Goal: Task Accomplishment & Management: Use online tool/utility

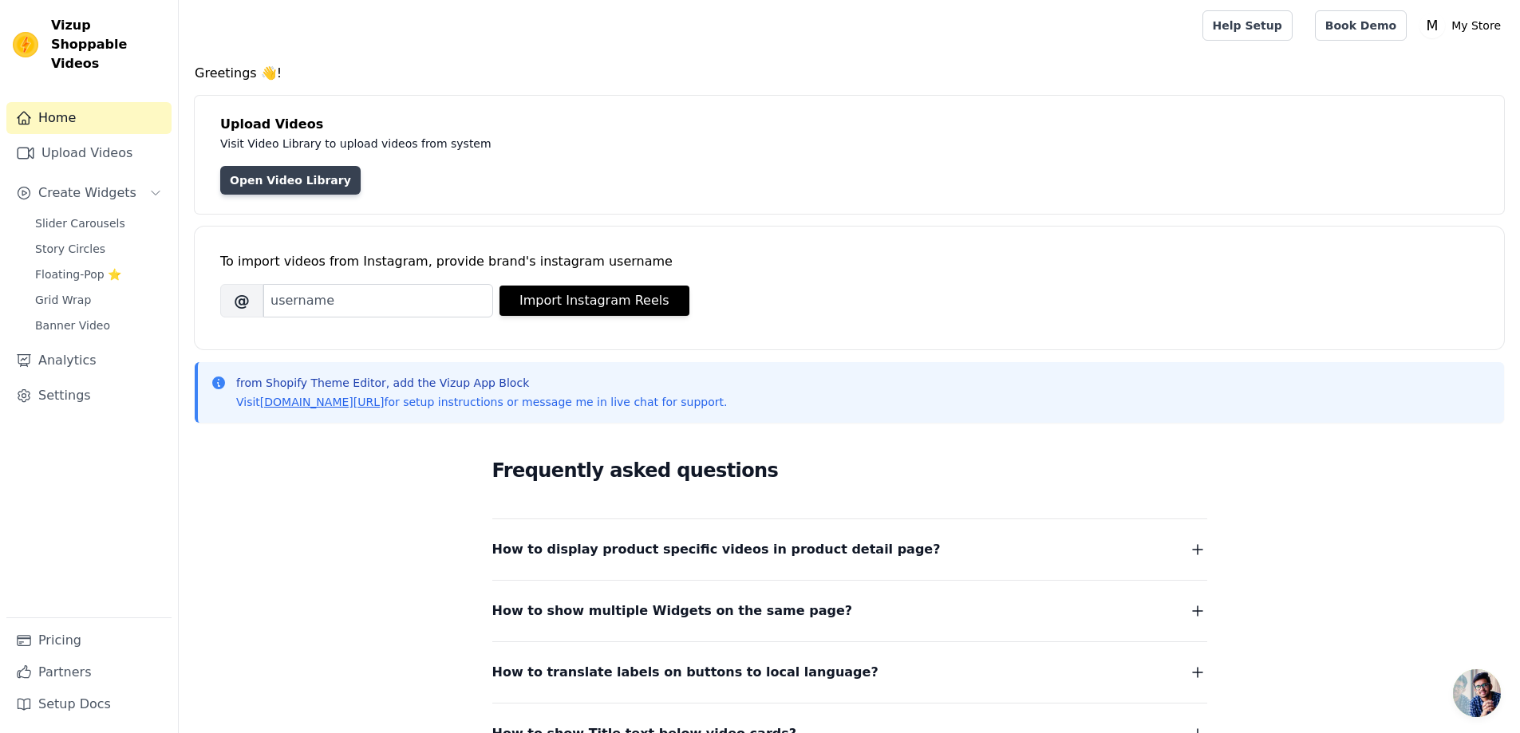
click at [298, 174] on link "Open Video Library" at bounding box center [290, 180] width 140 height 29
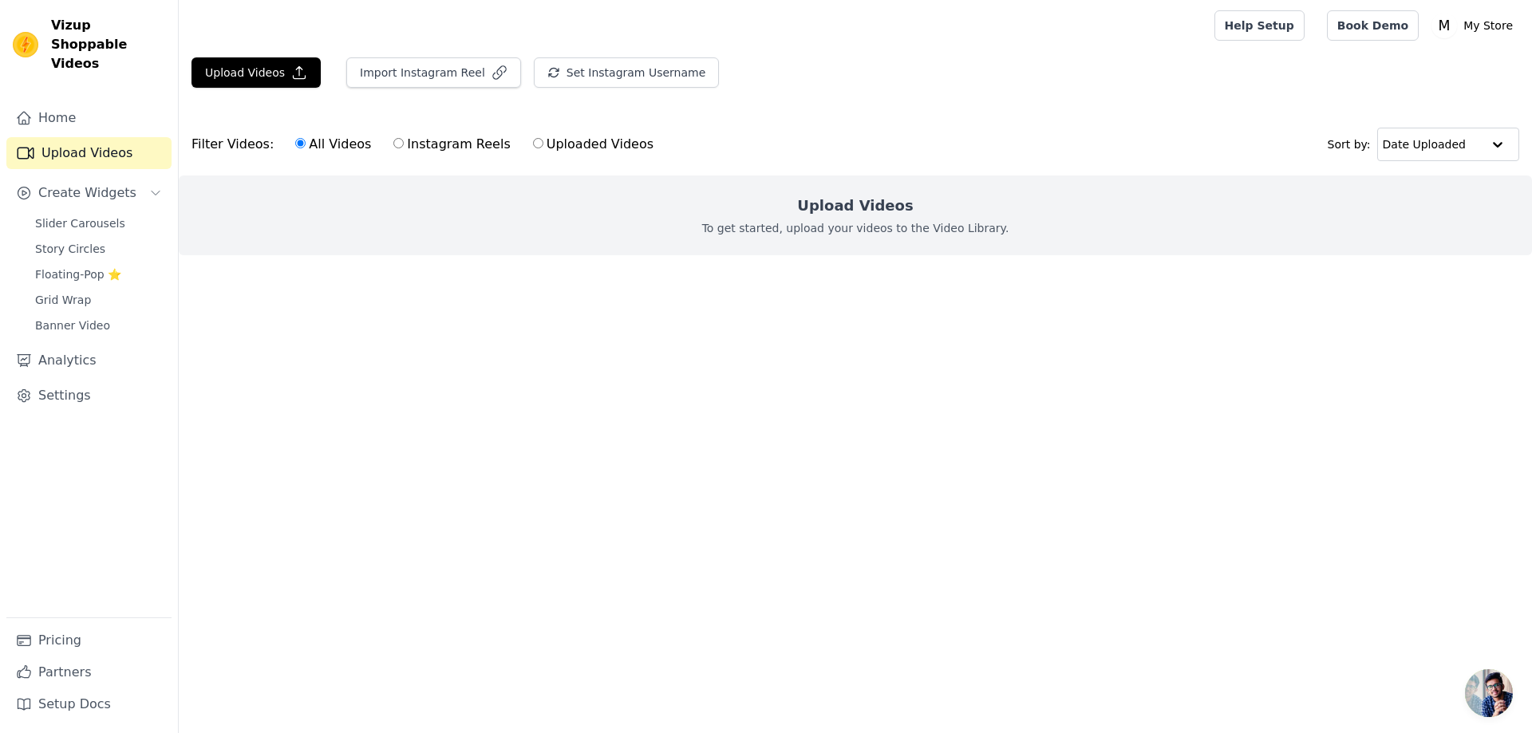
click at [855, 191] on div "Upload Videos To get started, upload your videos to the Video Library." at bounding box center [855, 216] width 1353 height 80
click at [855, 195] on h2 "Upload Videos" at bounding box center [855, 206] width 116 height 22
click at [860, 218] on div "Upload Videos To get started, upload your videos to the Video Library." at bounding box center [855, 216] width 1353 height 80
click at [263, 79] on button "Upload Videos" at bounding box center [255, 72] width 129 height 30
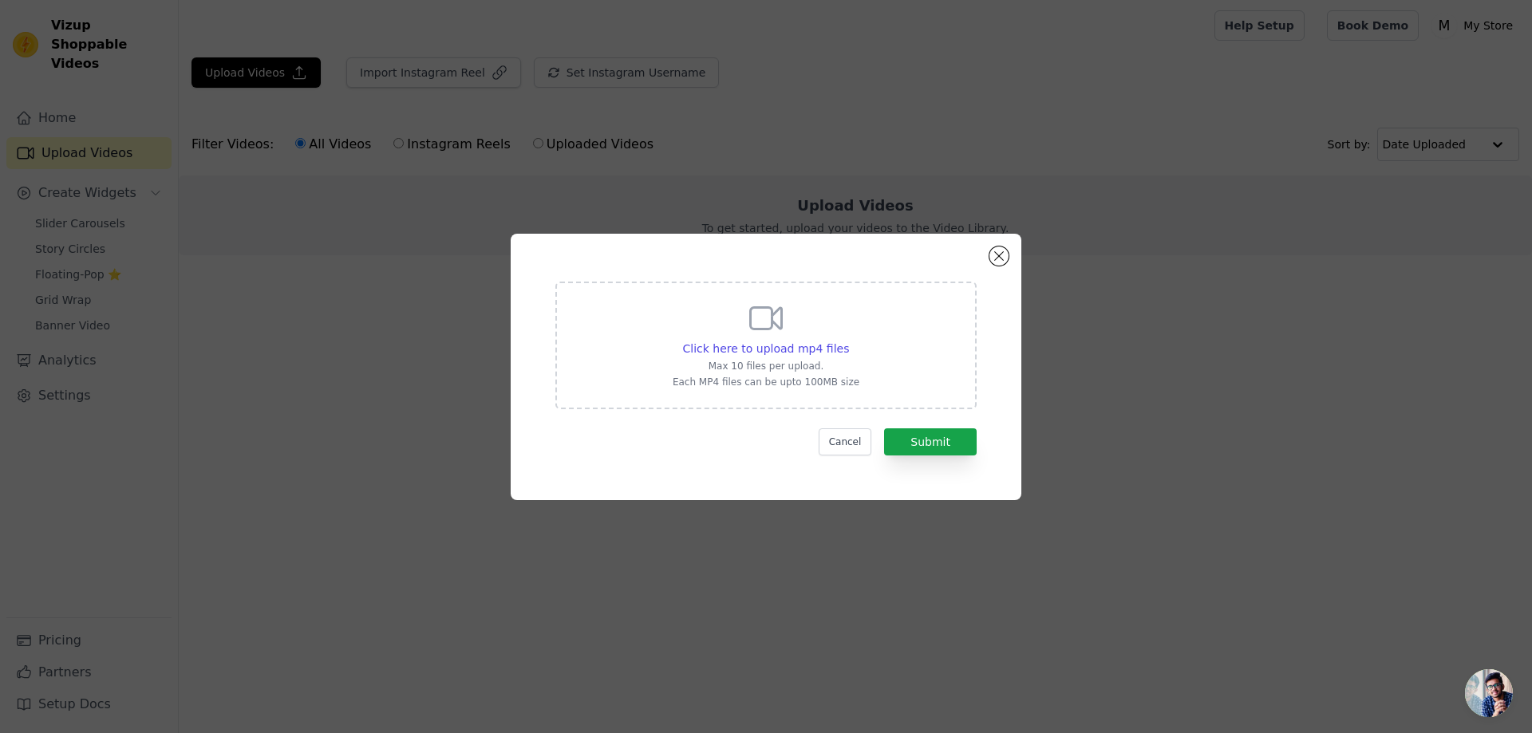
click at [760, 322] on icon at bounding box center [766, 318] width 38 height 38
click at [848, 340] on input "Click here to upload mp4 files Max 10 files per upload. Each MP4 files can be u…" at bounding box center [848, 340] width 1 height 1
type input "C:\fakepath\bb1eaf9e74704d009b1ccc11a2273c83.HD-1080p-2.5Mbps-57899122.mp4"
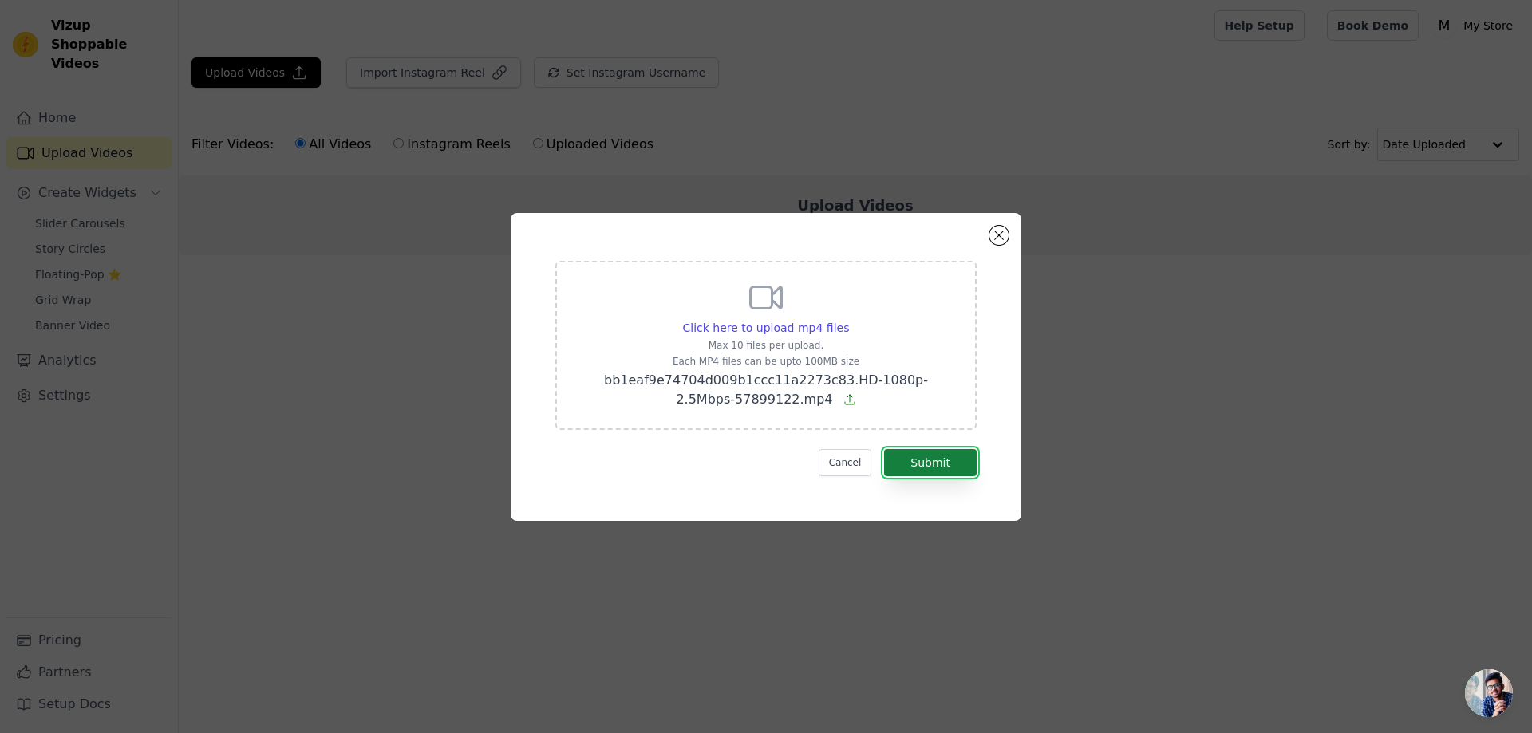
click at [937, 470] on button "Submit" at bounding box center [930, 462] width 93 height 27
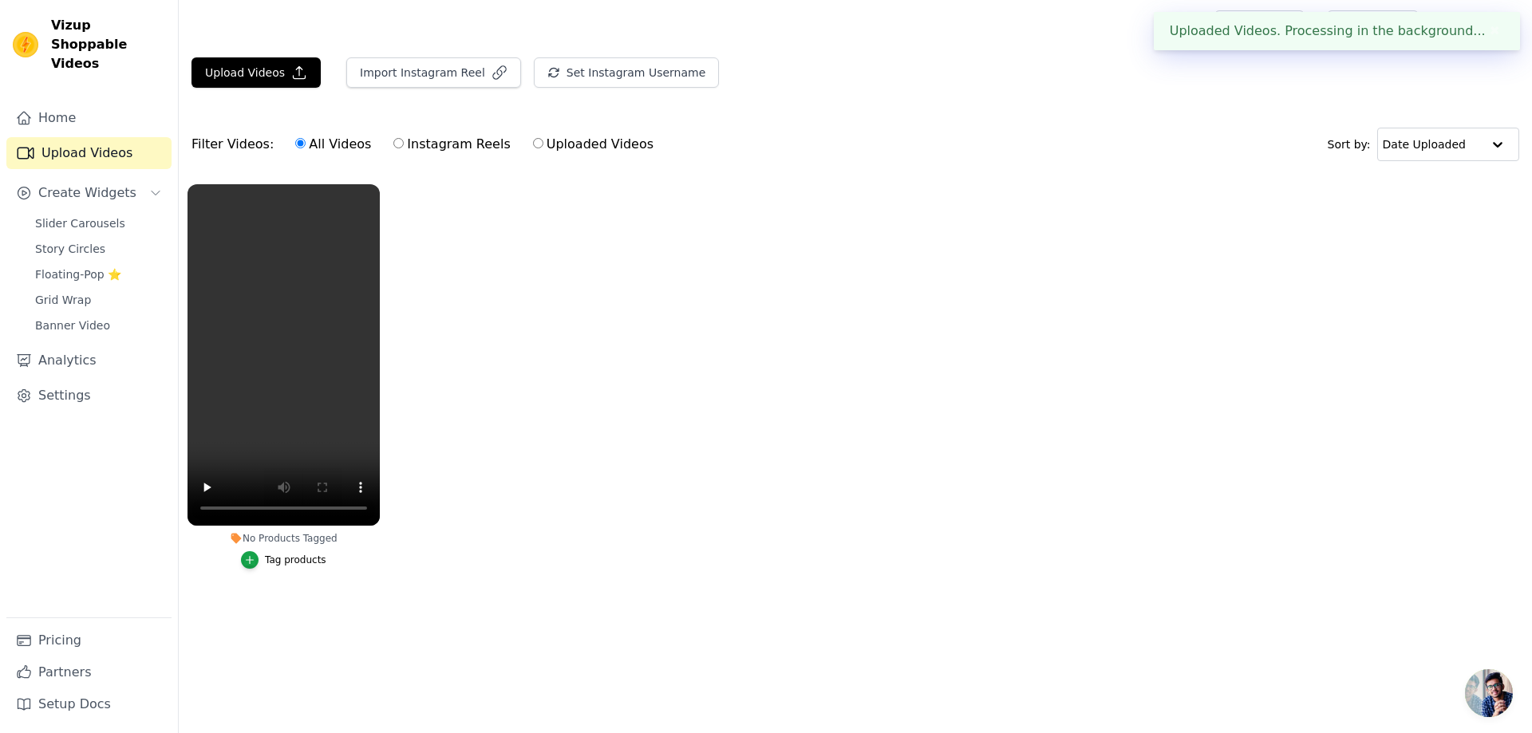
click at [274, 565] on div "Tag products" at bounding box center [295, 560] width 61 height 13
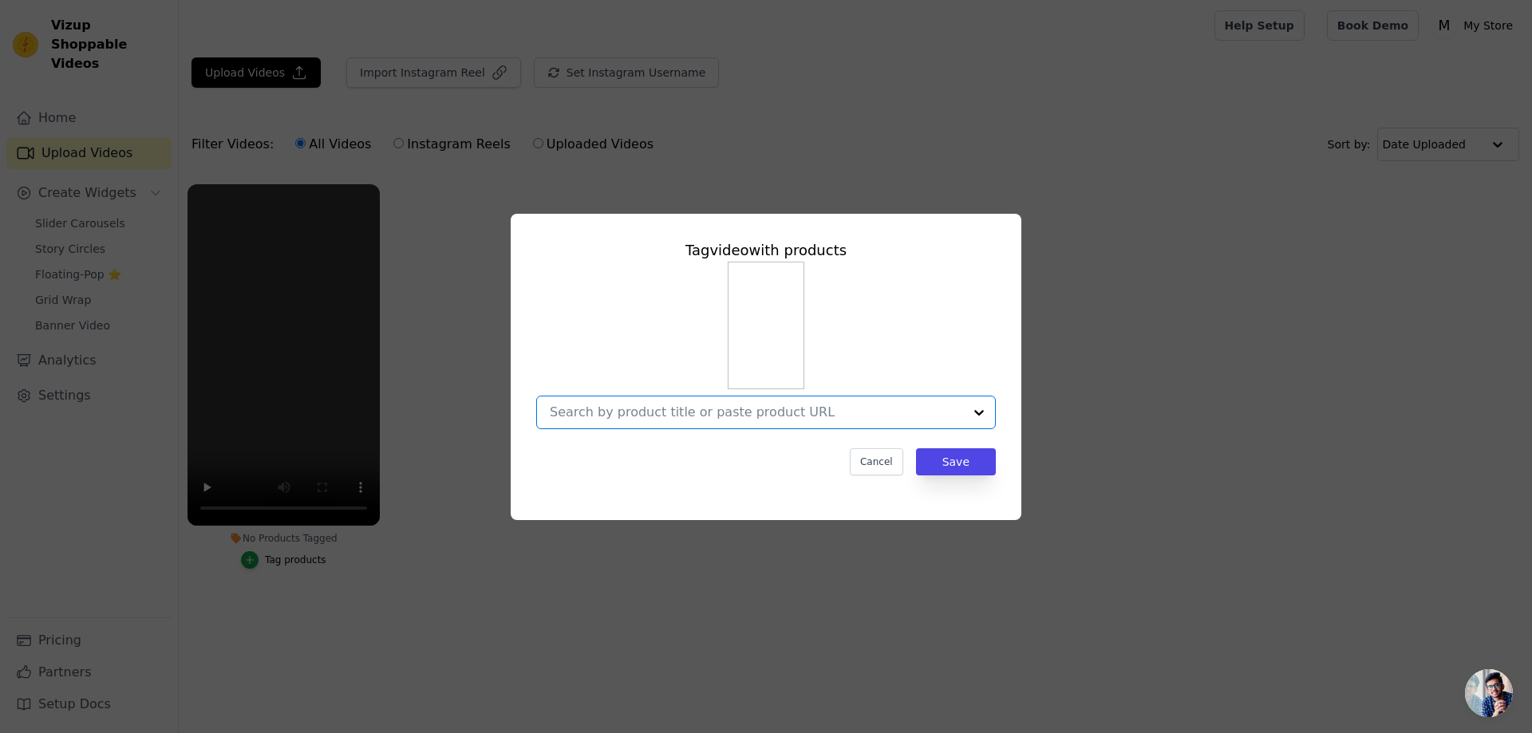
click at [891, 419] on input "No Products Tagged Tag video with products Option undefined, selected. Select i…" at bounding box center [756, 411] width 413 height 15
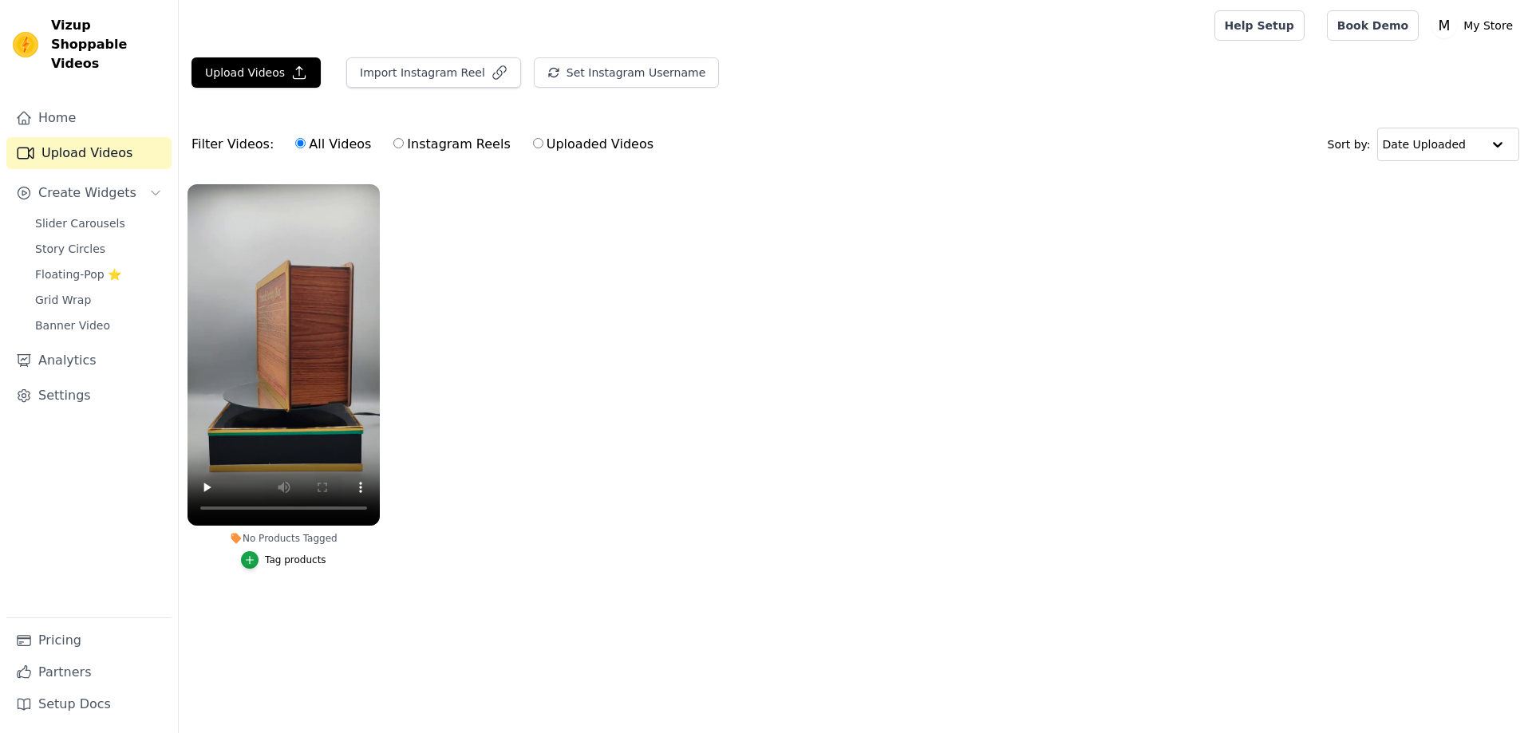
click at [287, 556] on div "Tag products" at bounding box center [295, 560] width 61 height 13
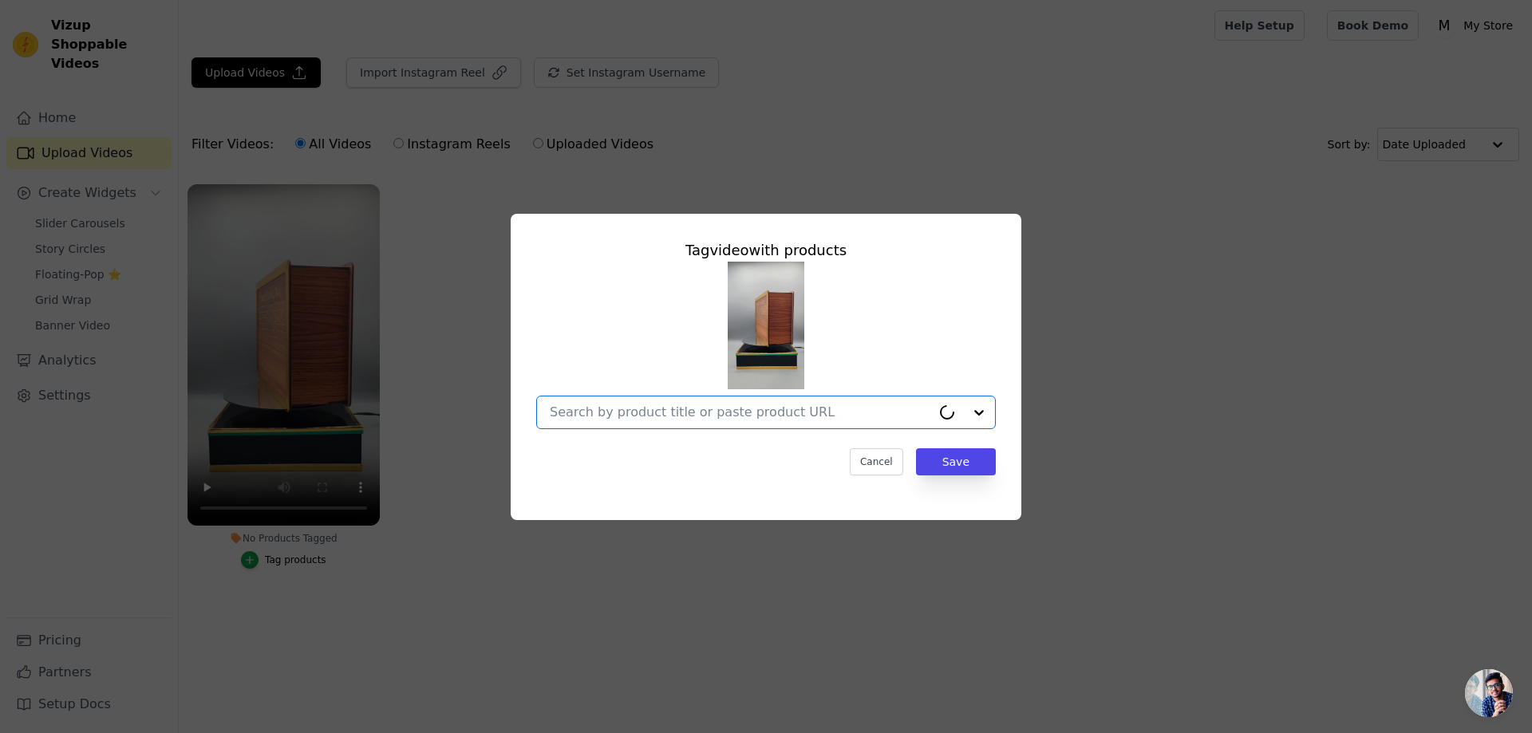
drag, startPoint x: 740, startPoint y: 419, endPoint x: 731, endPoint y: 419, distance: 8.8
click at [738, 419] on input "No Products Tagged Tag video with products Option undefined, selected. Select i…" at bounding box center [740, 411] width 381 height 15
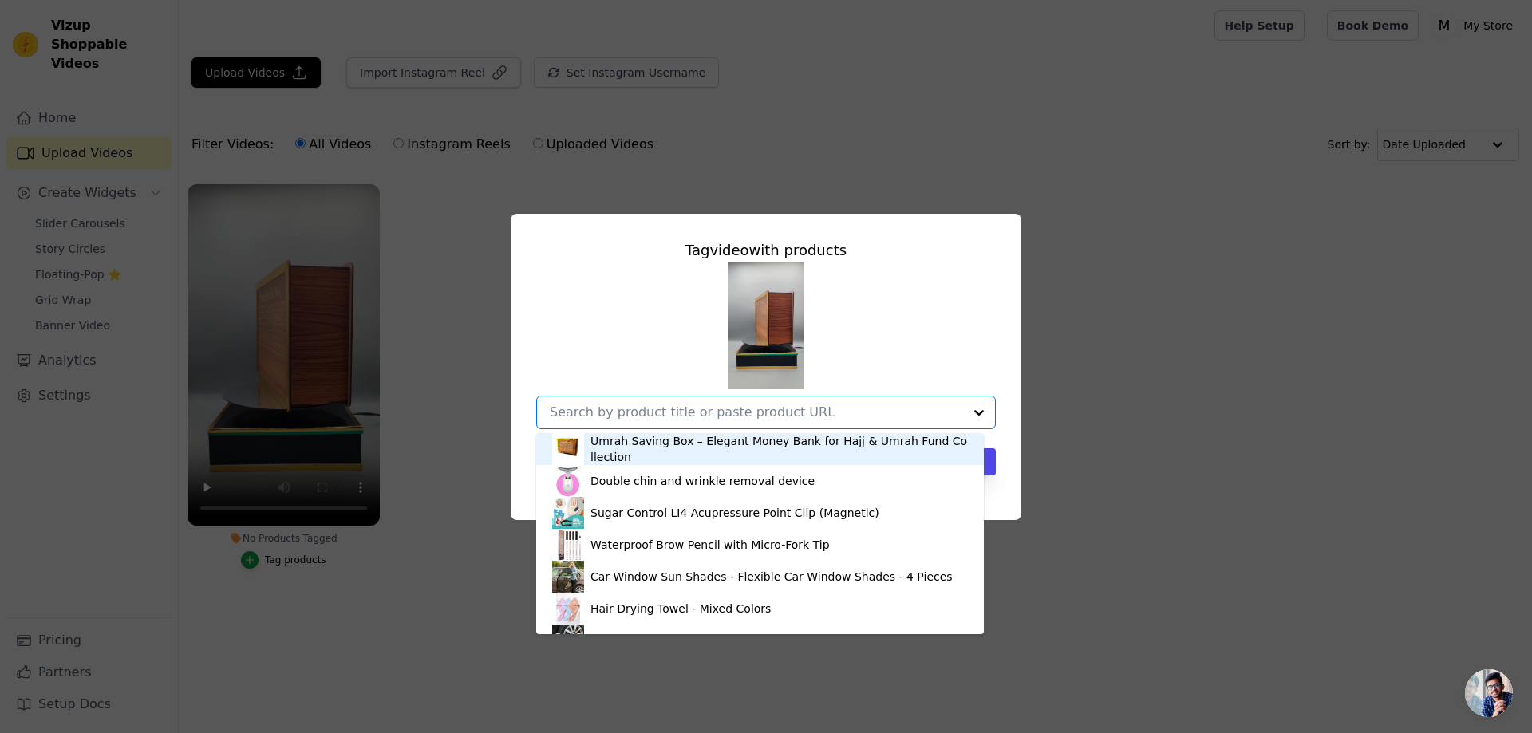
click at [698, 448] on div "Umrah Saving Box – Elegant Money Bank for Hajj & Umrah Fund Collection" at bounding box center [778, 449] width 377 height 32
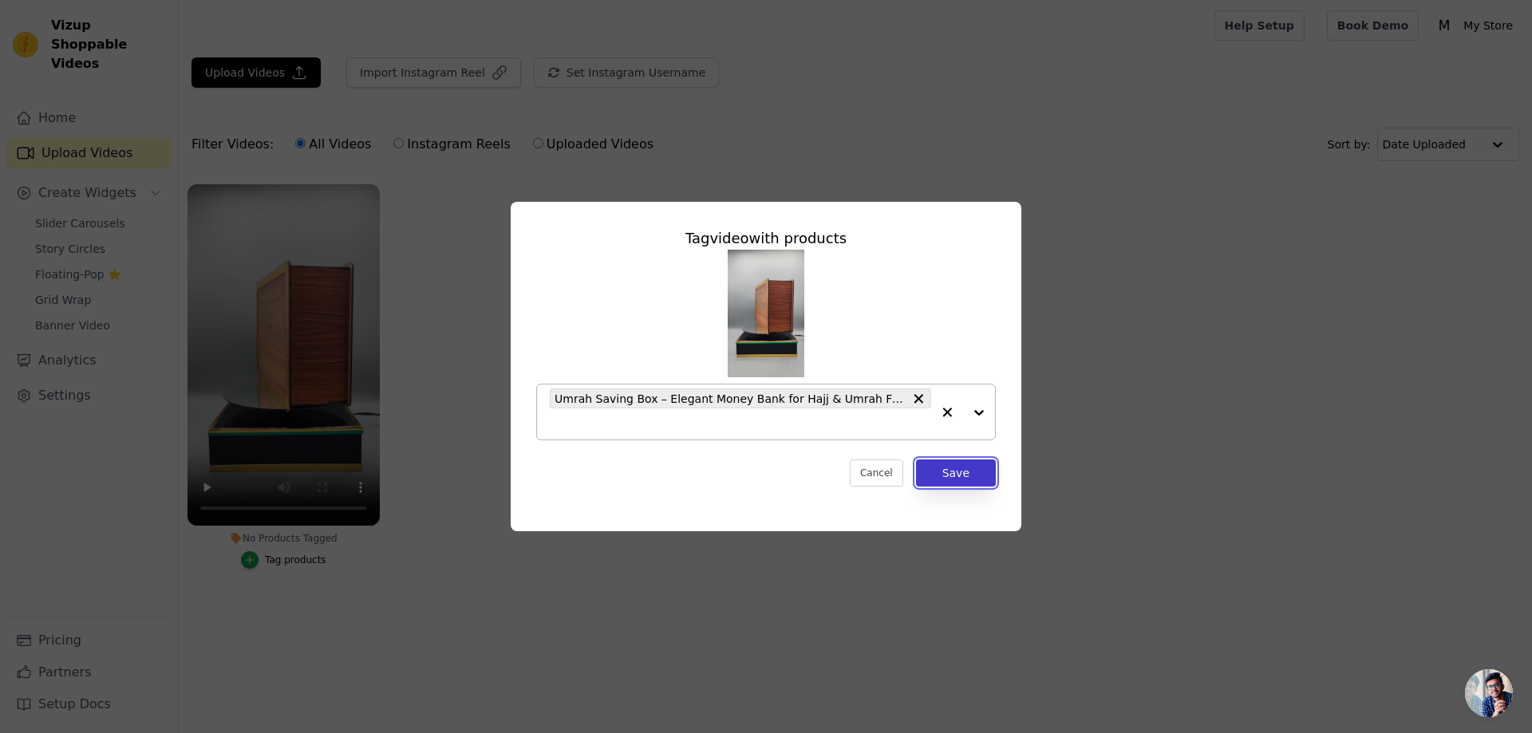
click at [976, 476] on button "Save" at bounding box center [956, 473] width 80 height 27
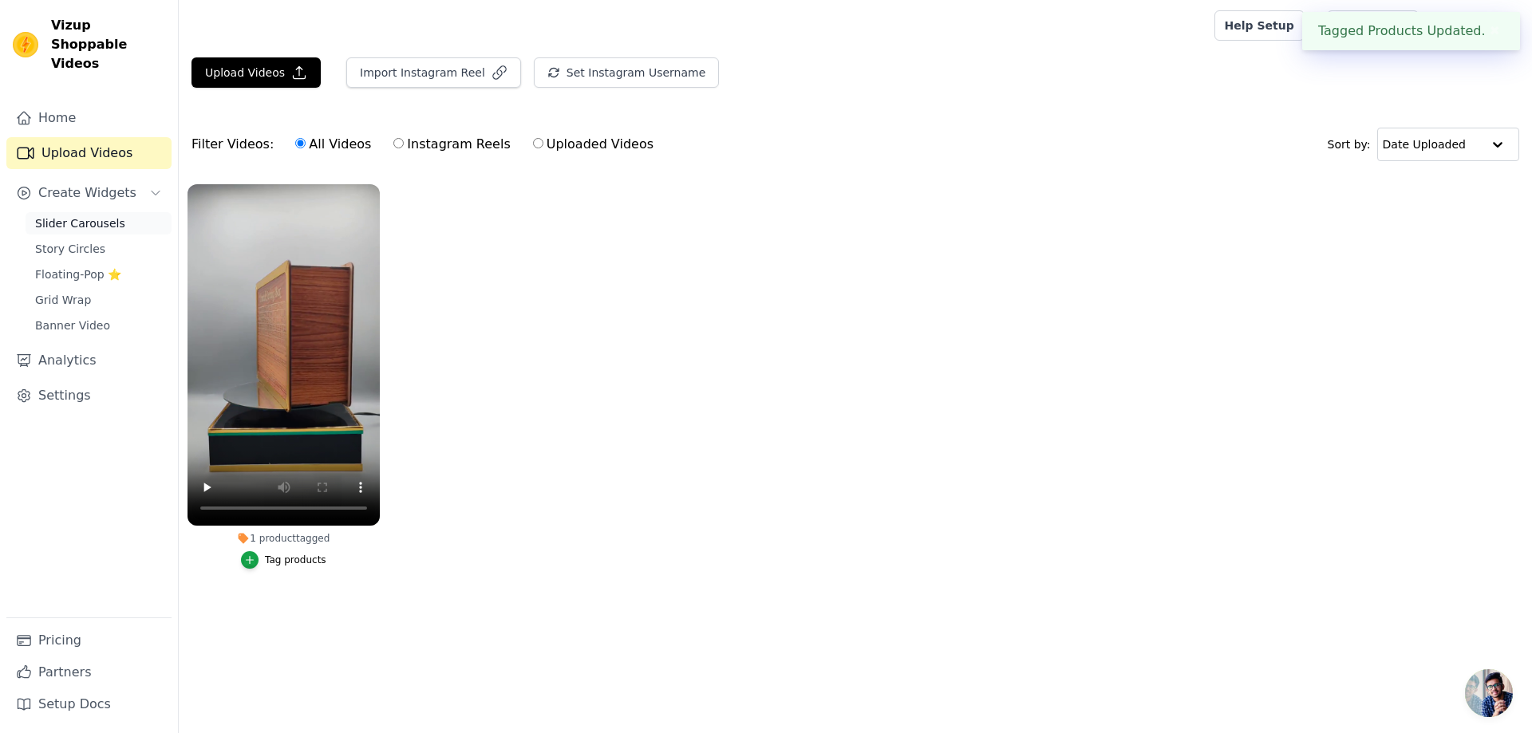
click at [101, 215] on span "Slider Carousels" at bounding box center [80, 223] width 90 height 16
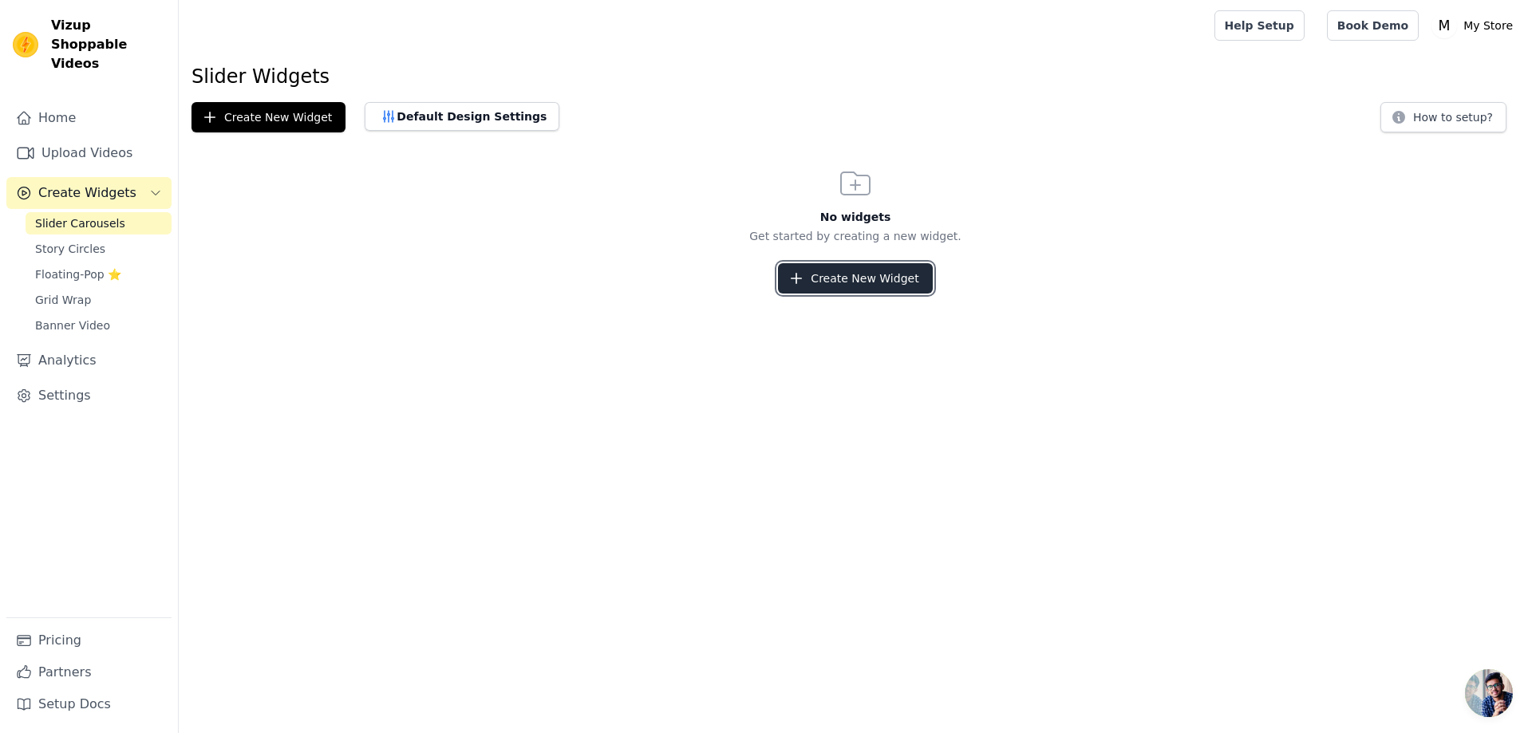
click at [853, 274] on button "Create New Widget" at bounding box center [855, 278] width 154 height 30
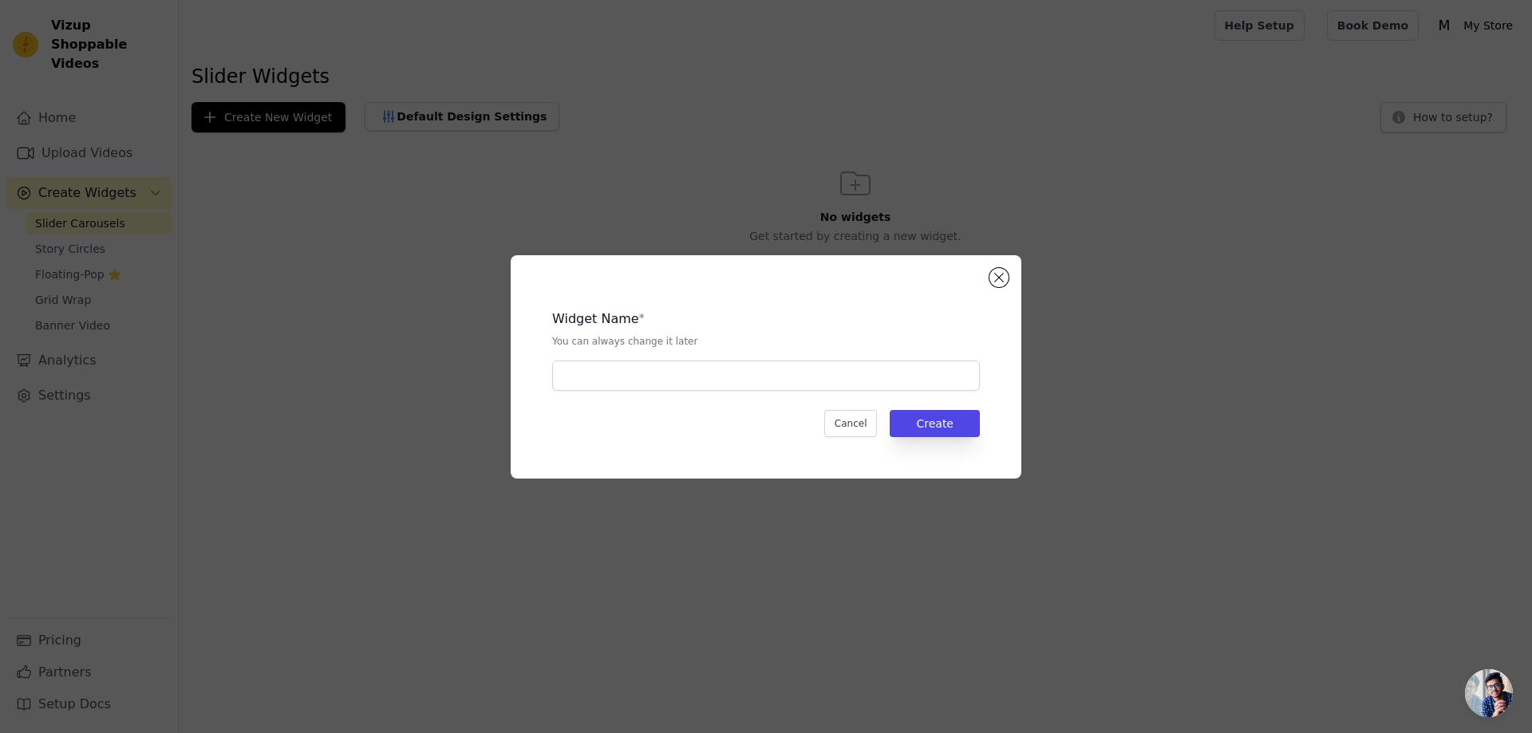
click at [288, 0] on html "Vizup Shoppable Videos Home Upload Videos Create Widgets Slider Carousels Story…" at bounding box center [766, 0] width 1532 height 0
click at [839, 383] on input "text" at bounding box center [766, 376] width 428 height 30
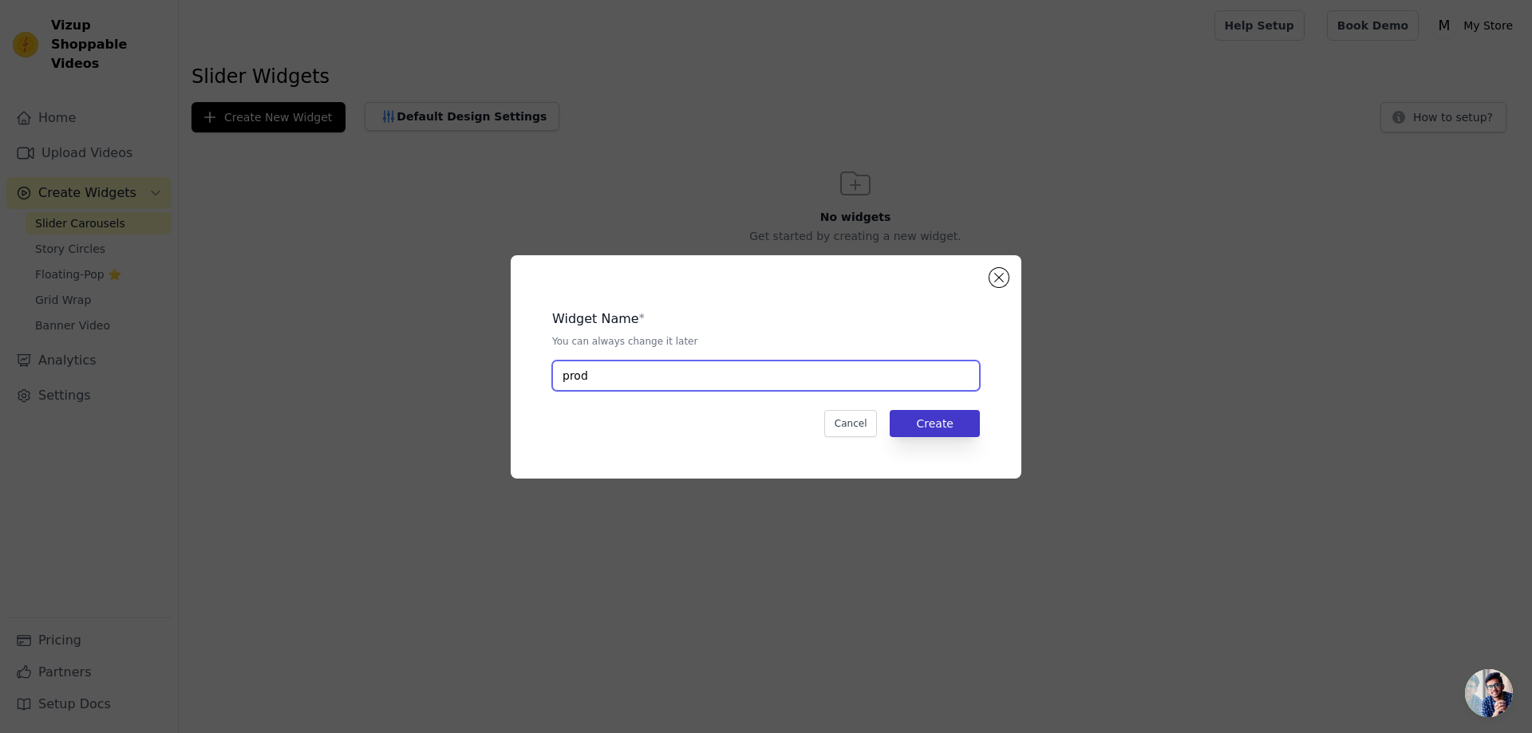
type input "prod"
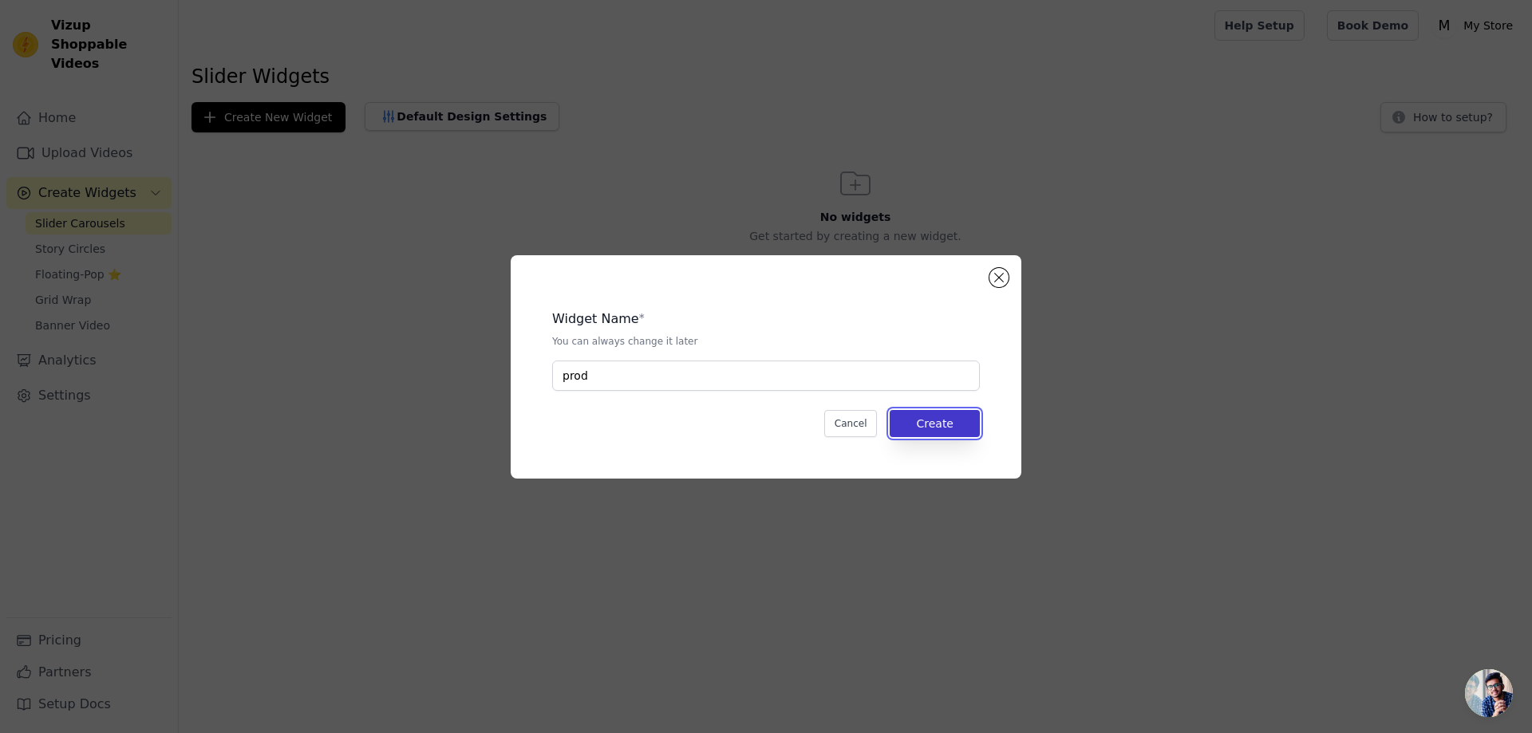
click at [912, 430] on button "Create" at bounding box center [935, 423] width 90 height 27
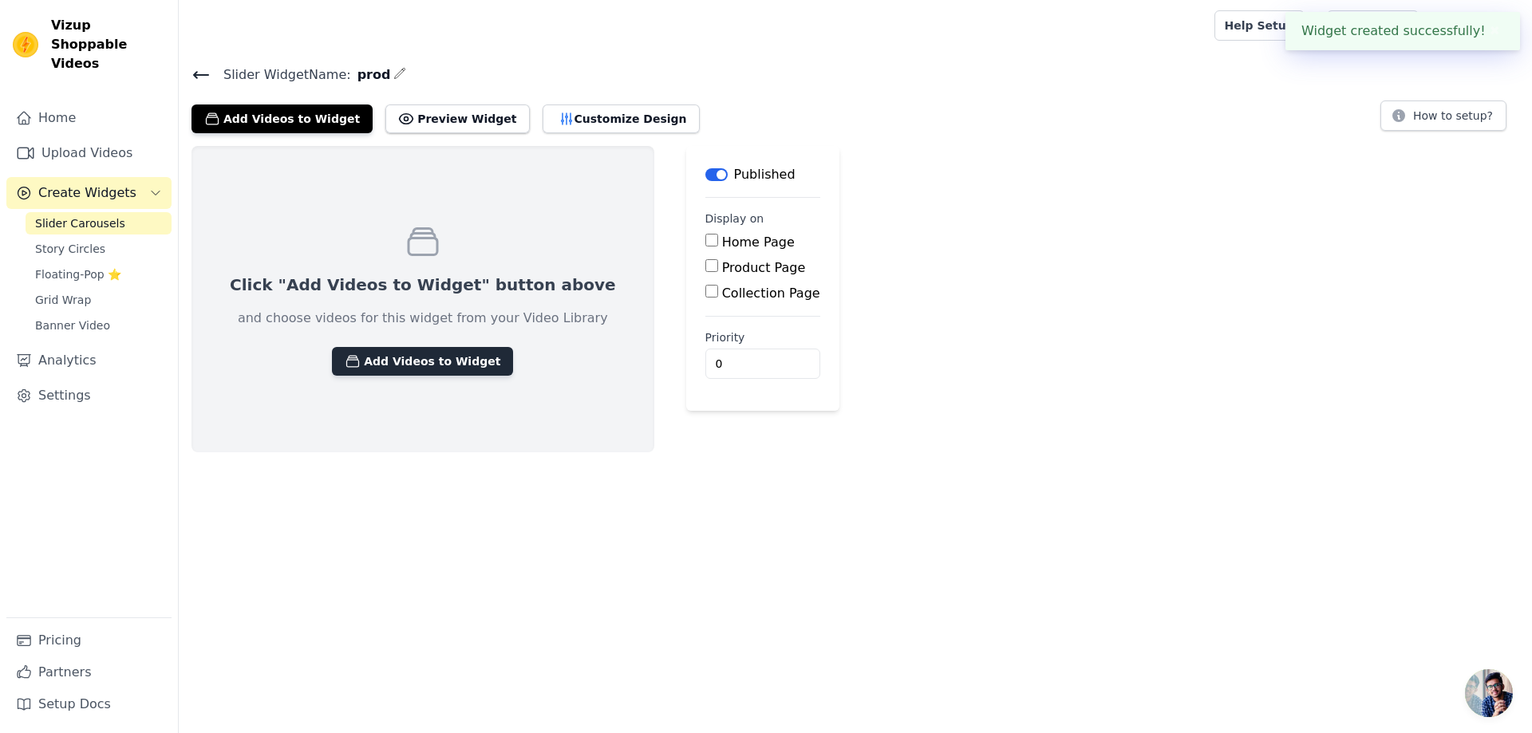
click at [430, 365] on button "Add Videos to Widget" at bounding box center [422, 361] width 181 height 29
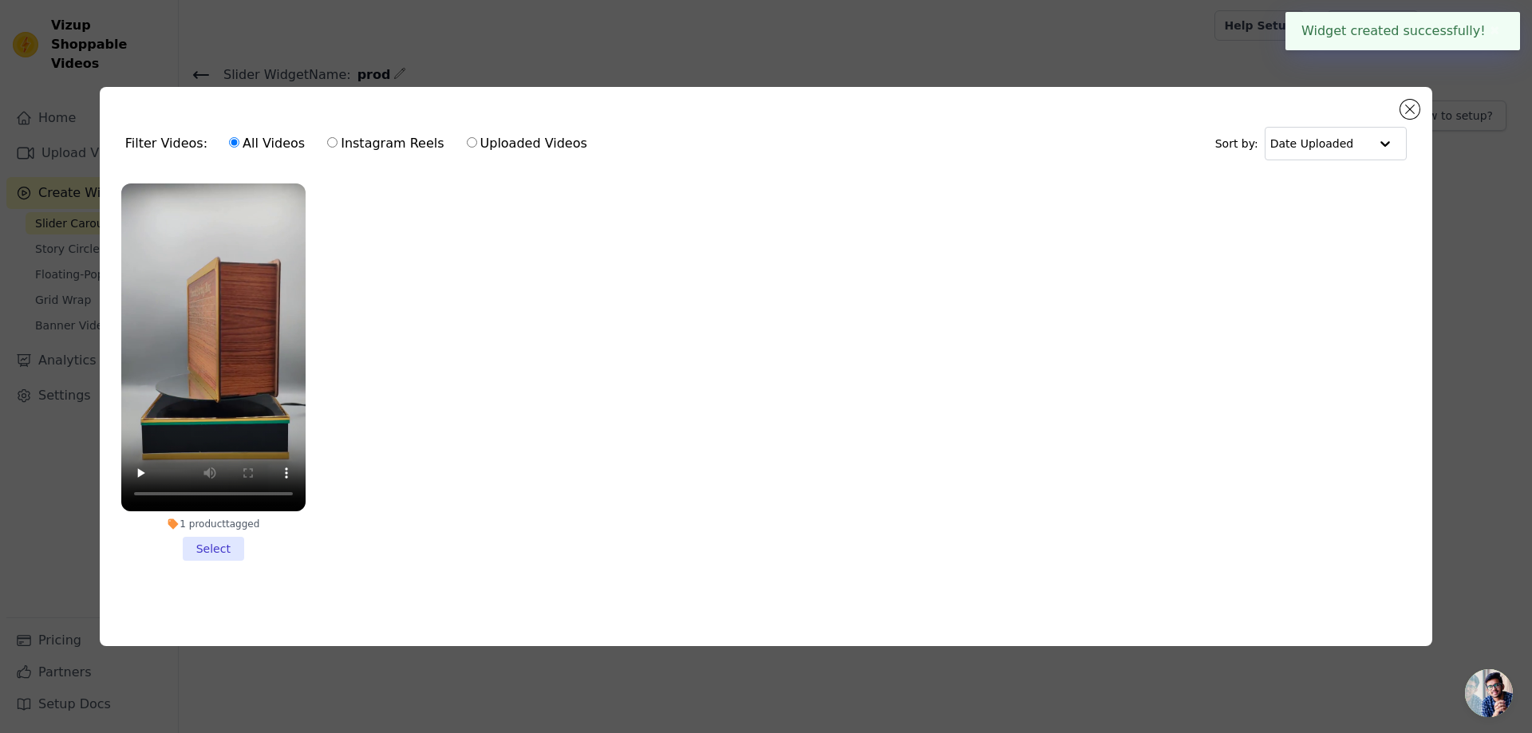
click at [211, 551] on li "1 product tagged Select" at bounding box center [213, 371] width 184 height 377
click at [0, 0] on input "1 product tagged Select" at bounding box center [0, 0] width 0 height 0
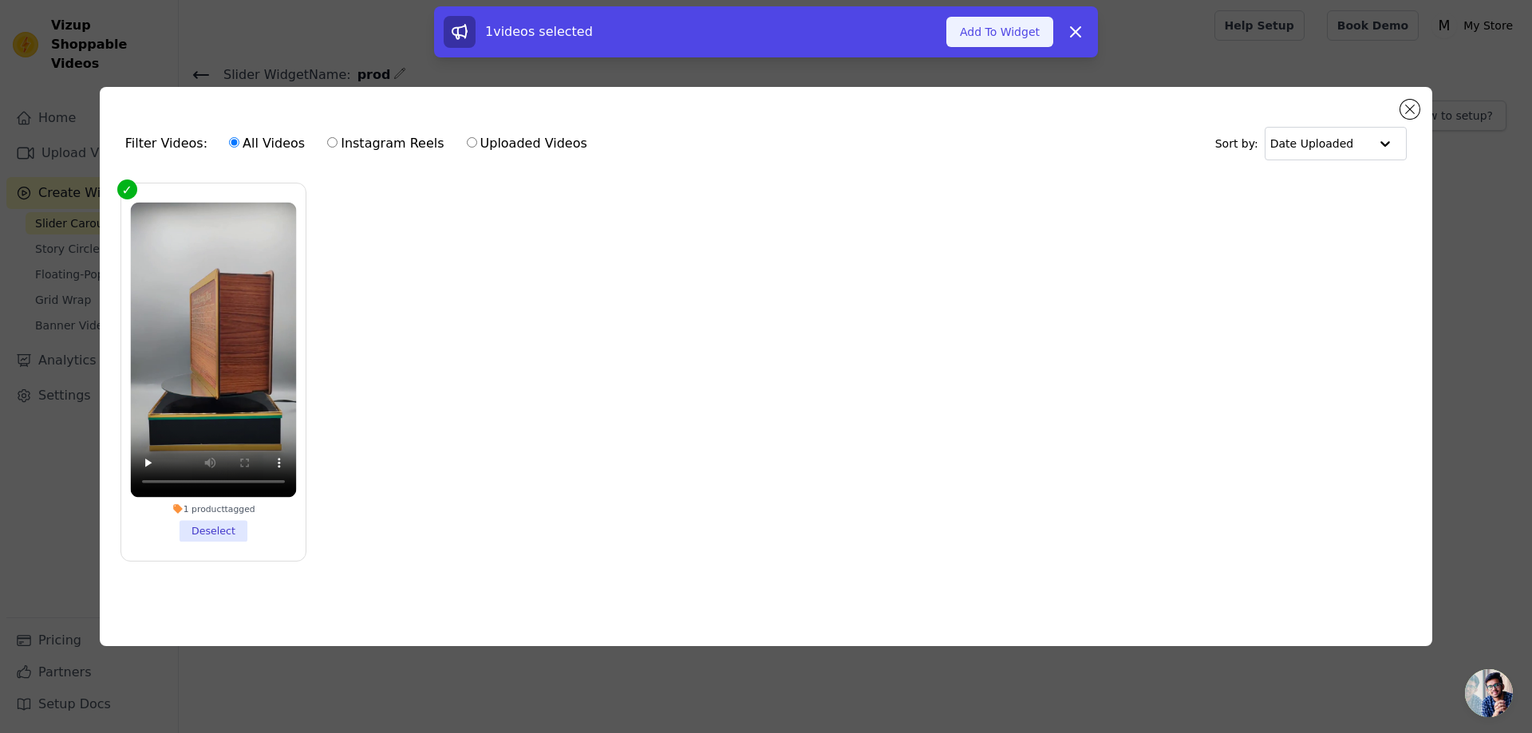
click at [1014, 29] on button "Add To Widget" at bounding box center [999, 32] width 107 height 30
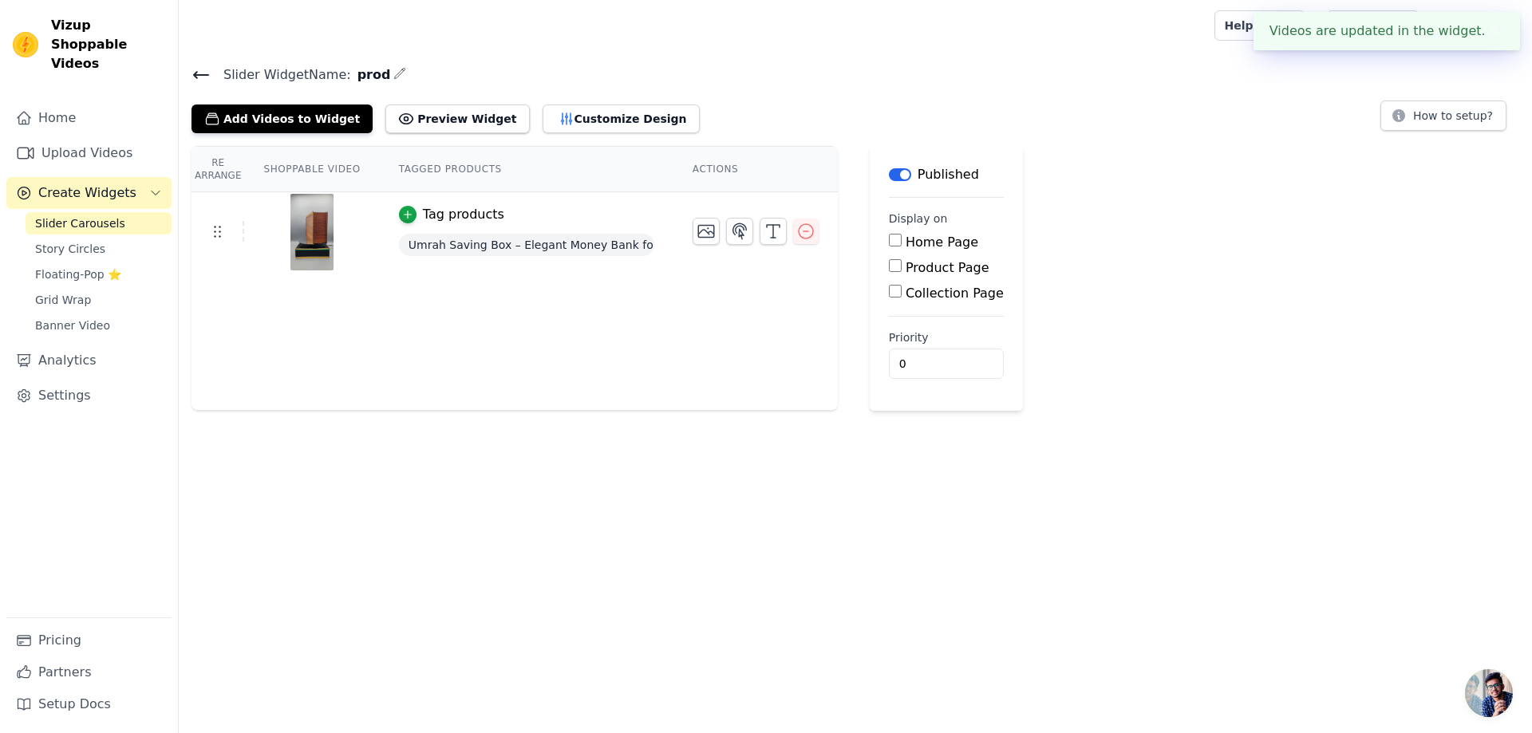
click at [906, 263] on label "Product Page" at bounding box center [948, 267] width 84 height 15
click at [895, 263] on input "Product Page" at bounding box center [895, 265] width 13 height 13
checkbox input "true"
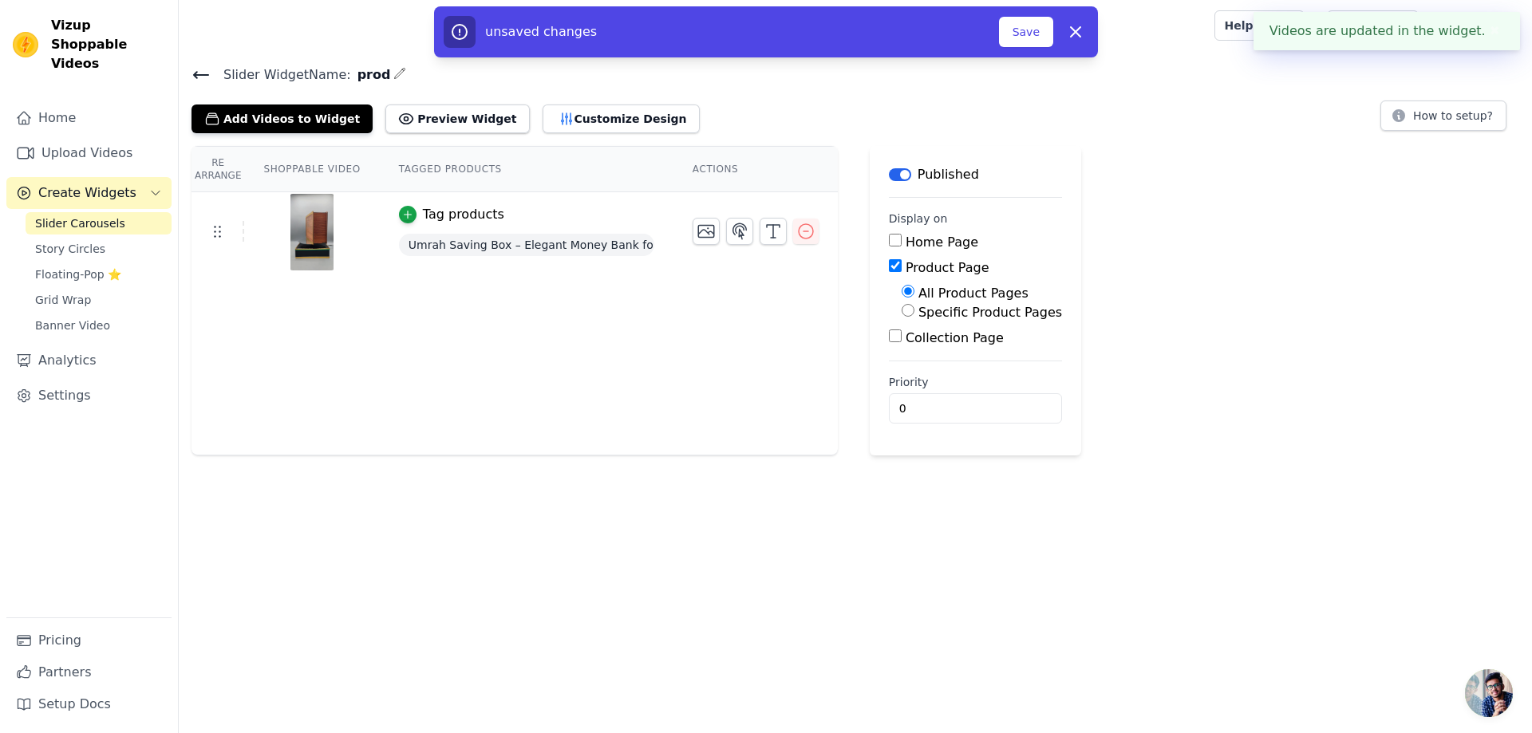
click at [965, 309] on label "Specific Product Pages" at bounding box center [990, 312] width 144 height 15
click at [914, 309] on input "Specific Product Pages" at bounding box center [908, 310] width 13 height 13
radio input "true"
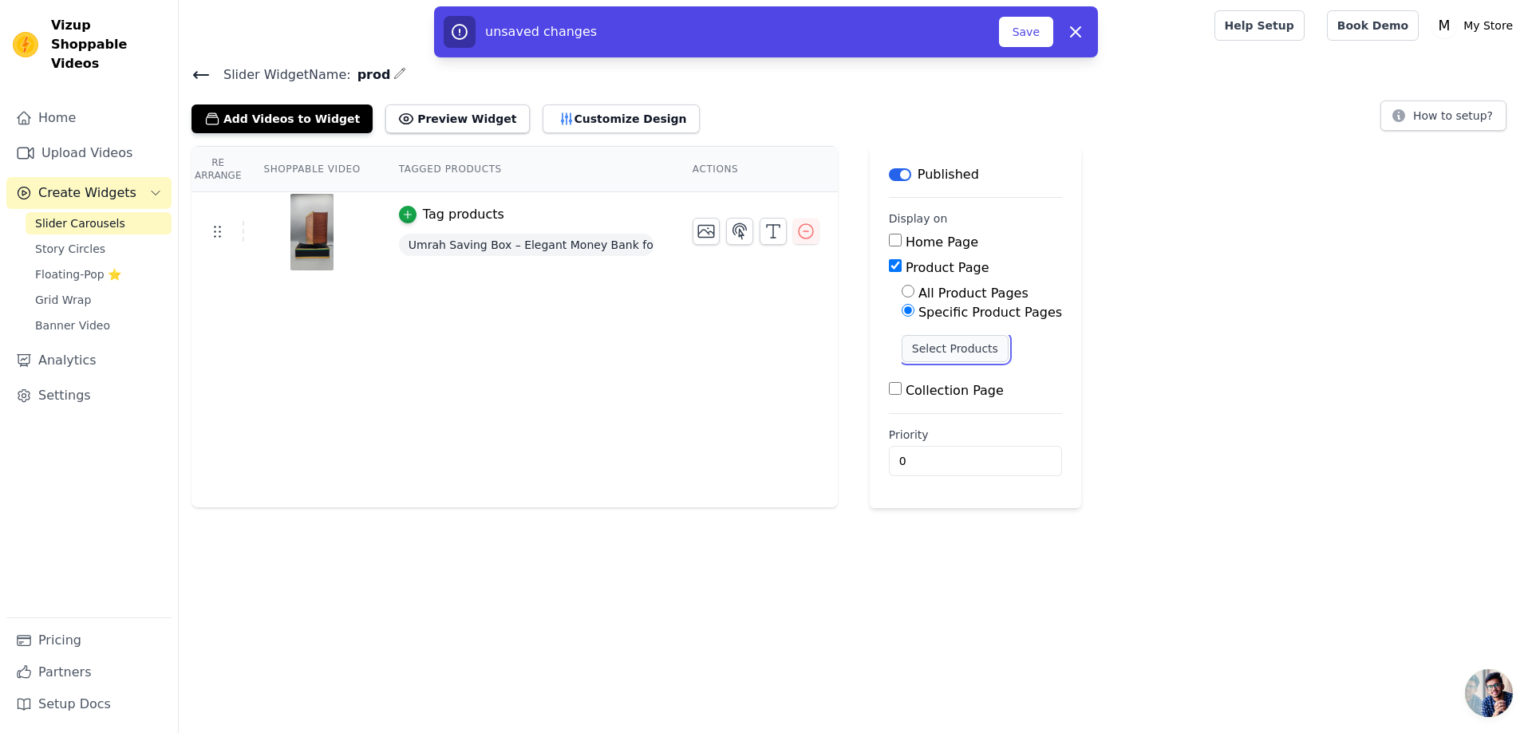
click at [956, 339] on button "Select Products" at bounding box center [955, 348] width 107 height 27
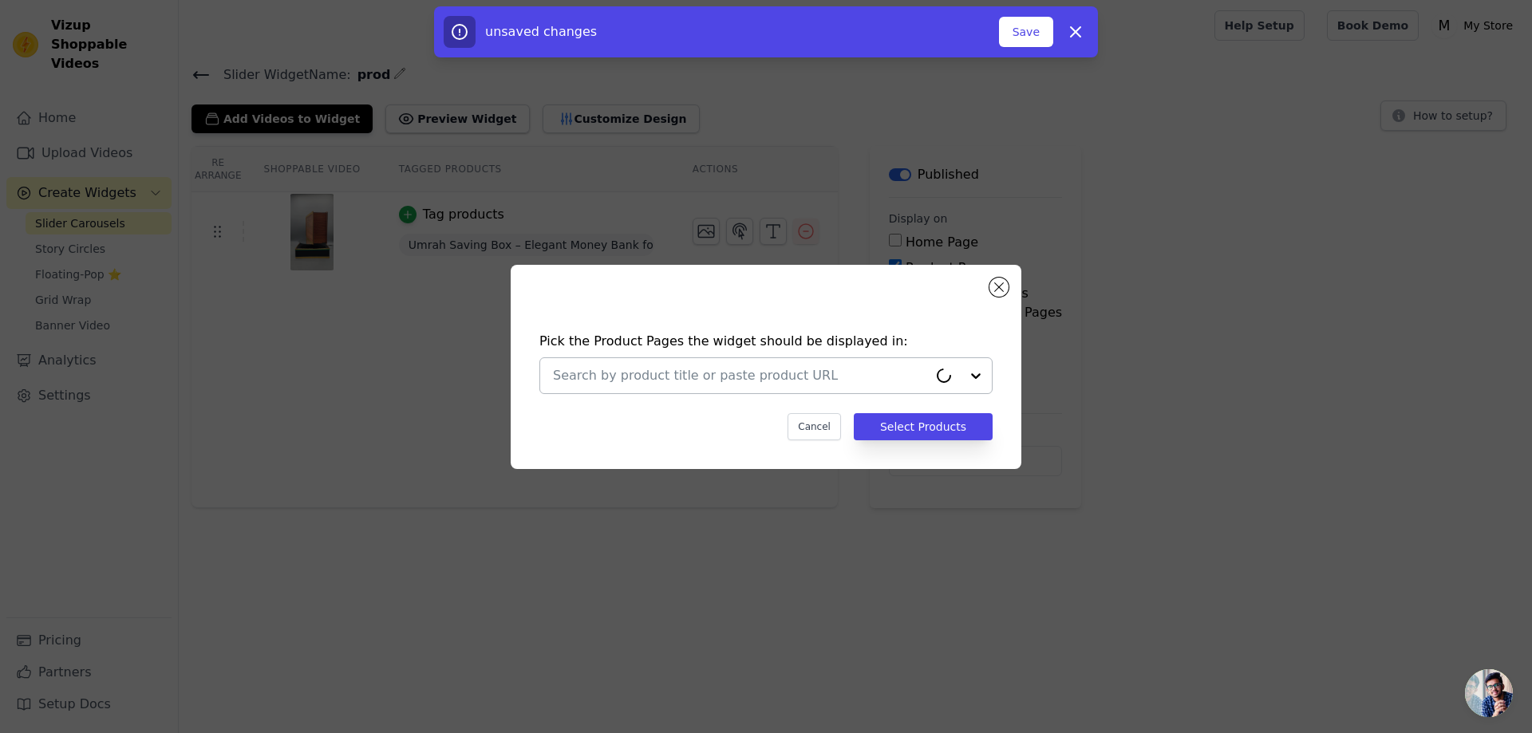
click at [845, 362] on div at bounding box center [740, 375] width 375 height 35
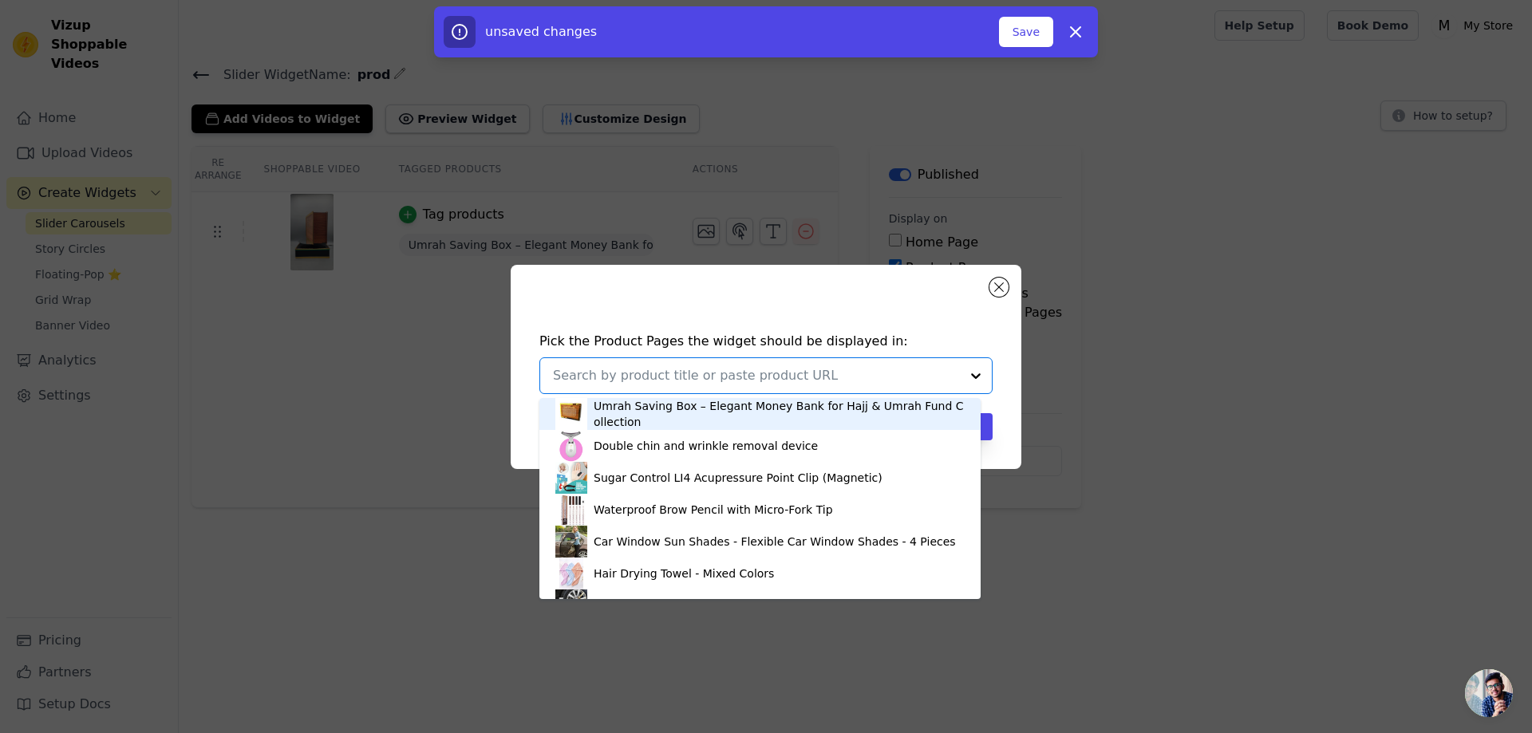
click at [792, 408] on div "Umrah Saving Box – Elegant Money Bank for Hajj & Umrah Fund Collection" at bounding box center [779, 414] width 371 height 32
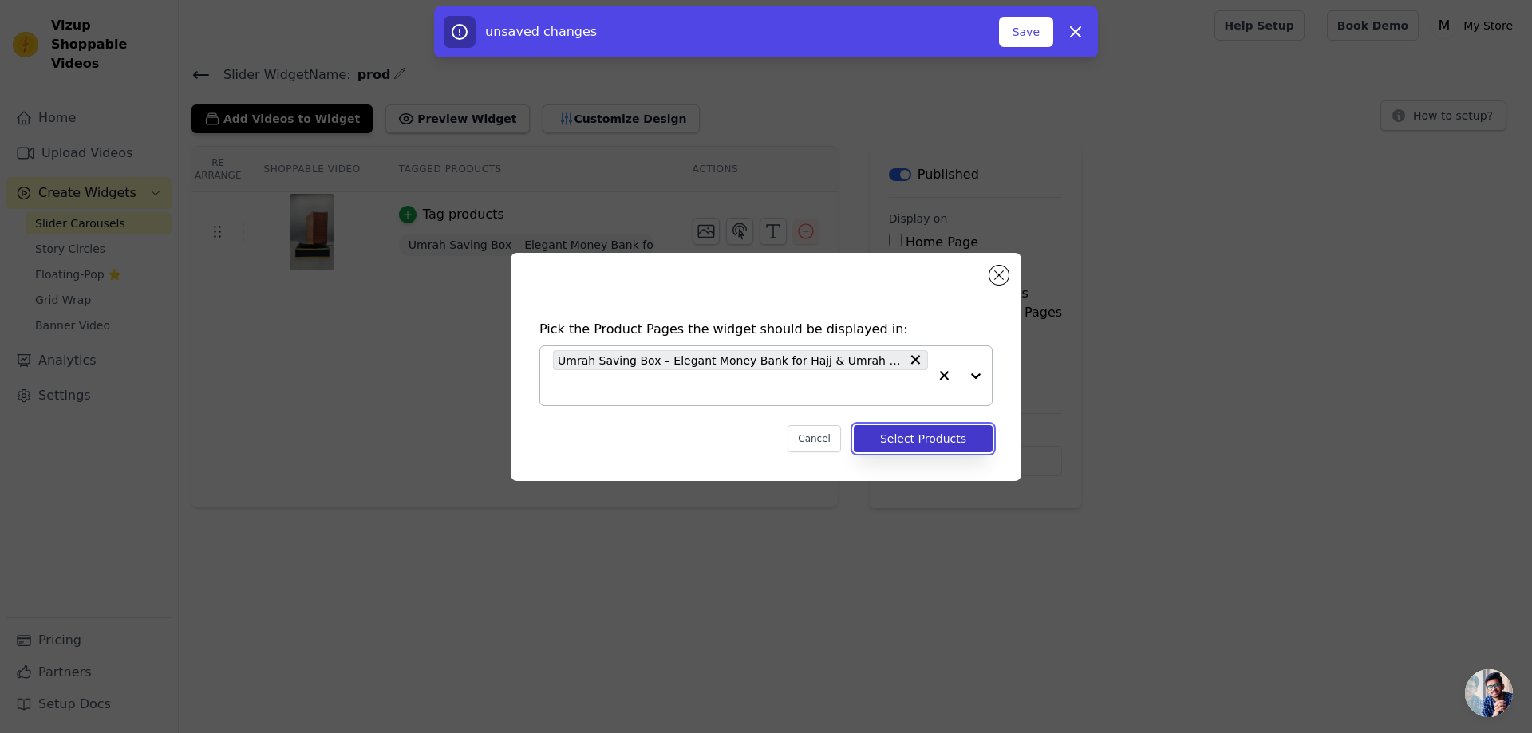
click at [963, 440] on button "Select Products" at bounding box center [923, 438] width 139 height 27
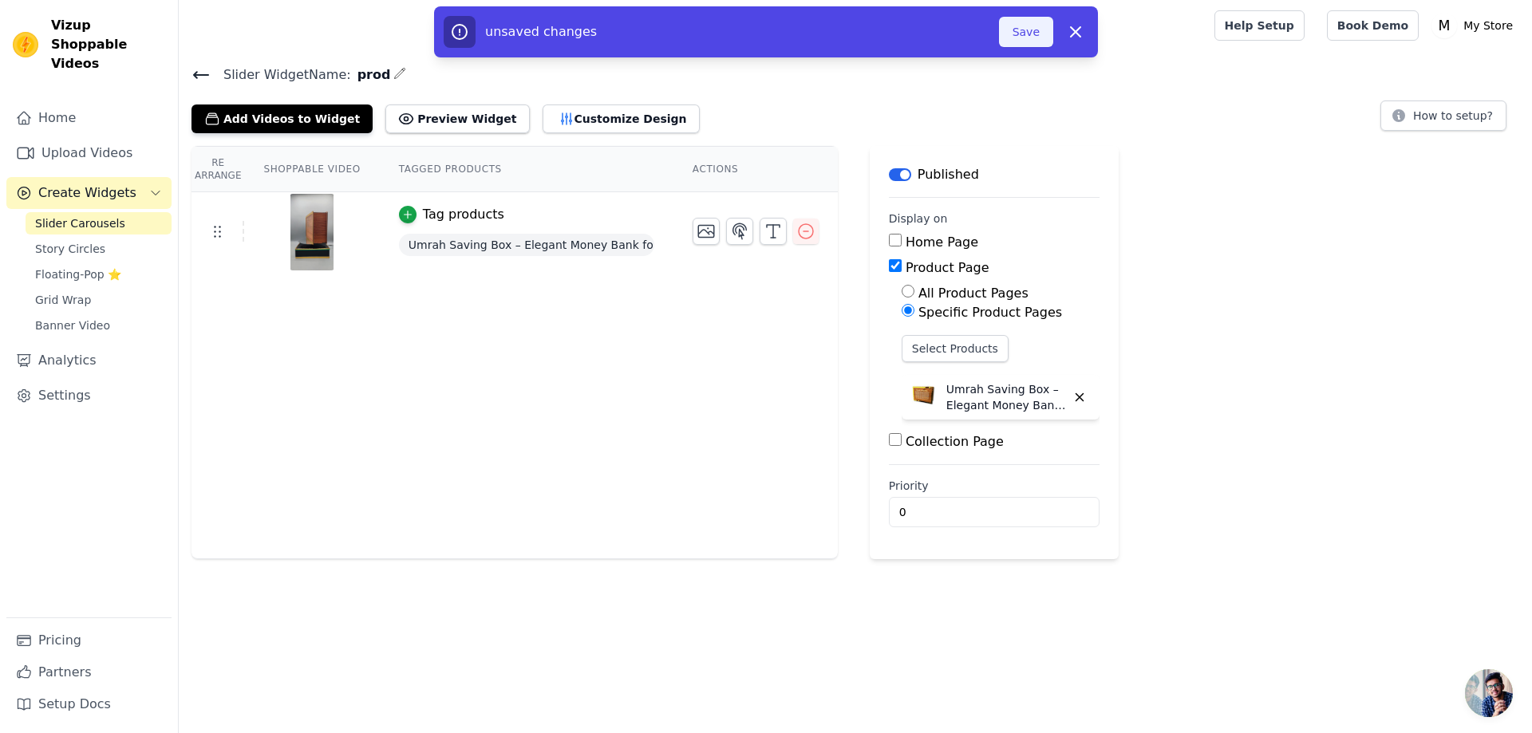
click at [1022, 33] on button "Save" at bounding box center [1026, 32] width 54 height 30
click at [1014, 33] on button "Save" at bounding box center [1026, 32] width 54 height 30
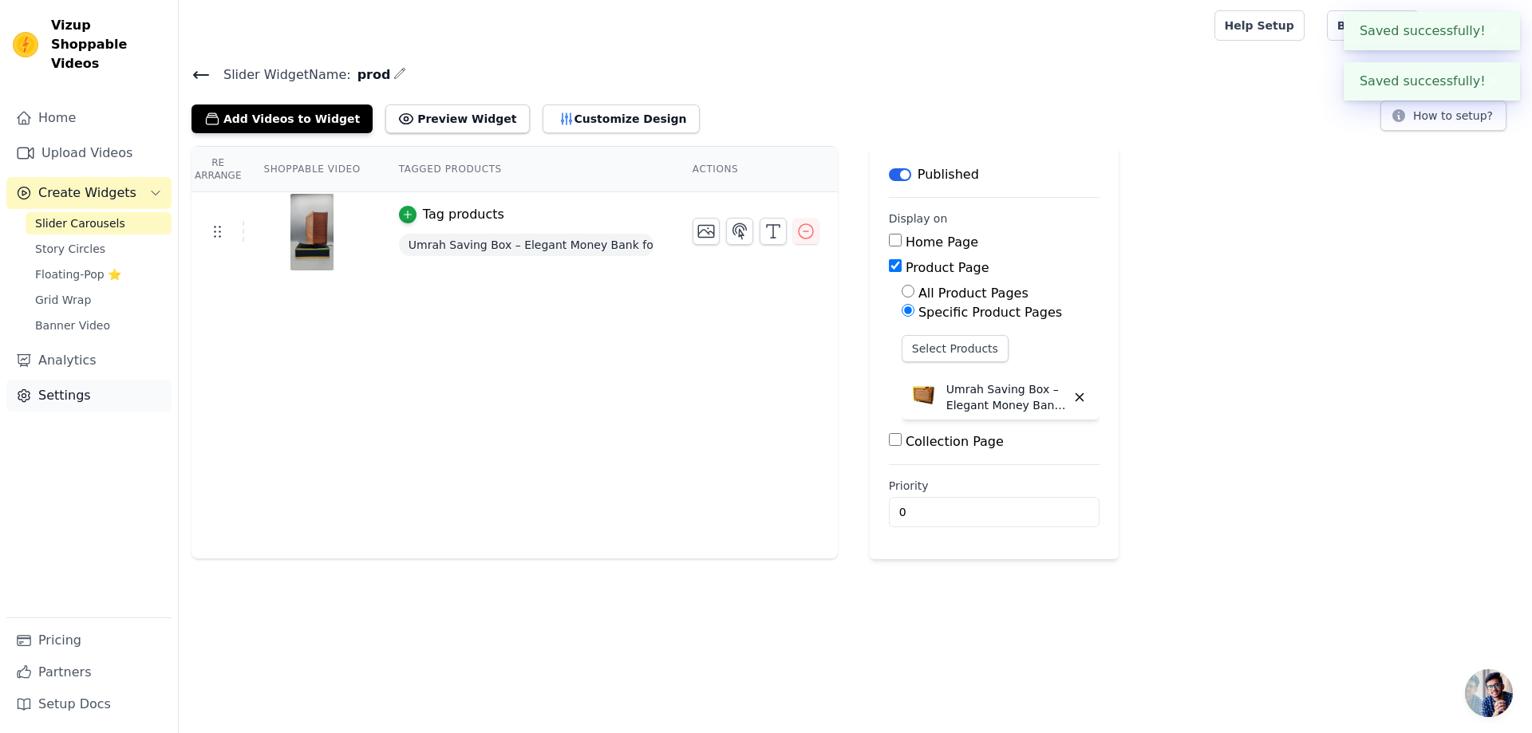
click at [83, 384] on link "Settings" at bounding box center [88, 396] width 165 height 32
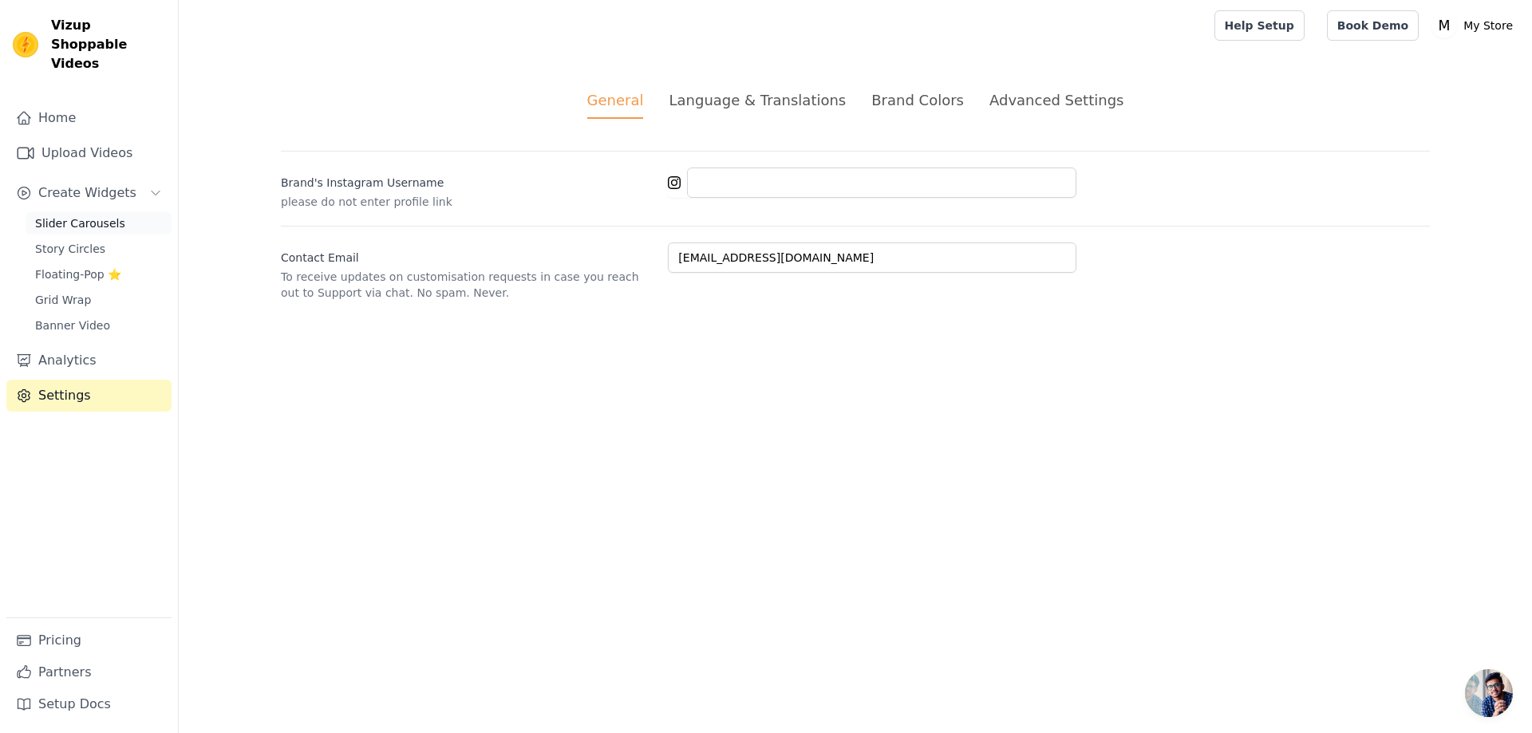
click at [91, 215] on span "Slider Carousels" at bounding box center [80, 223] width 90 height 16
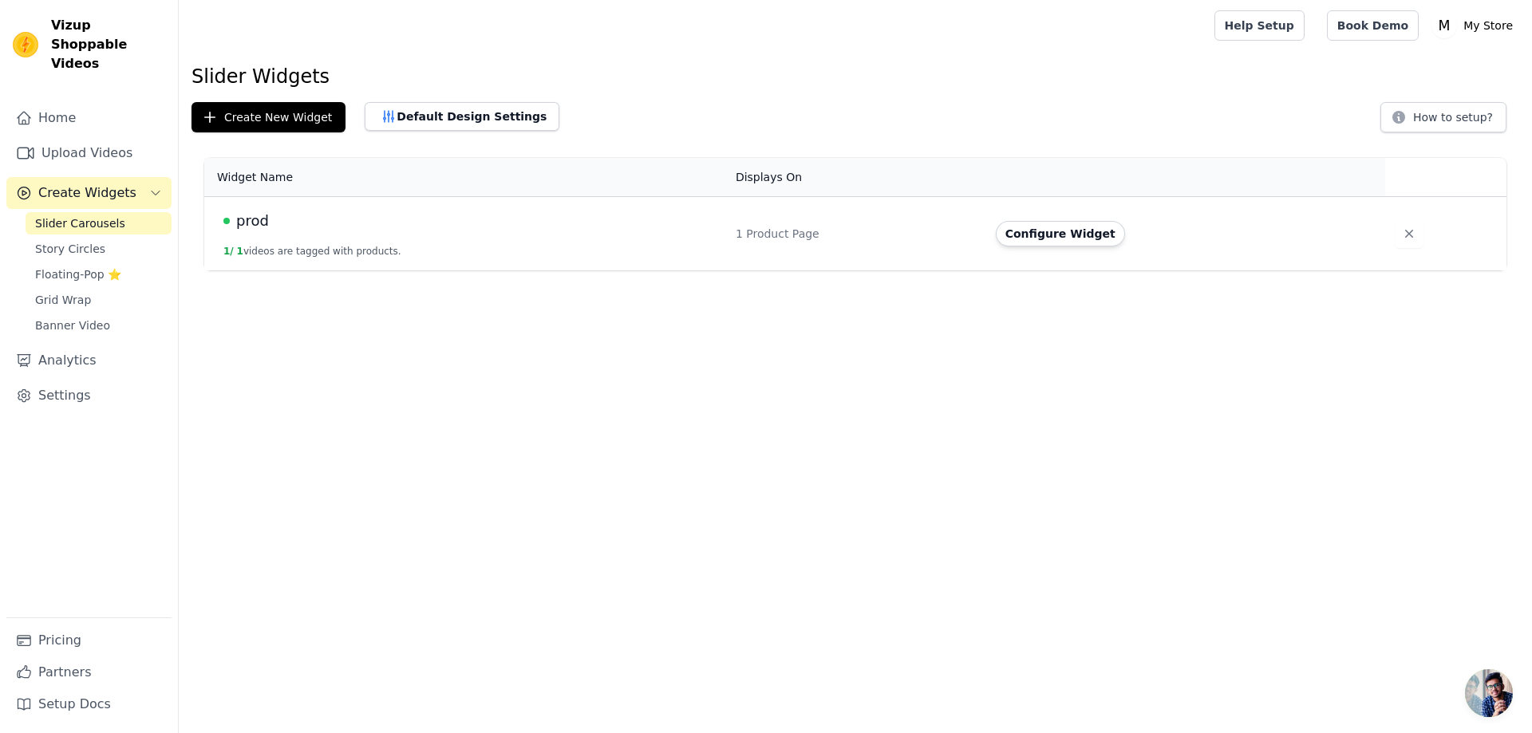
click at [1032, 249] on td "Configure Widget" at bounding box center [1186, 234] width 400 height 74
click at [1032, 240] on button "Configure Widget" at bounding box center [1060, 234] width 129 height 26
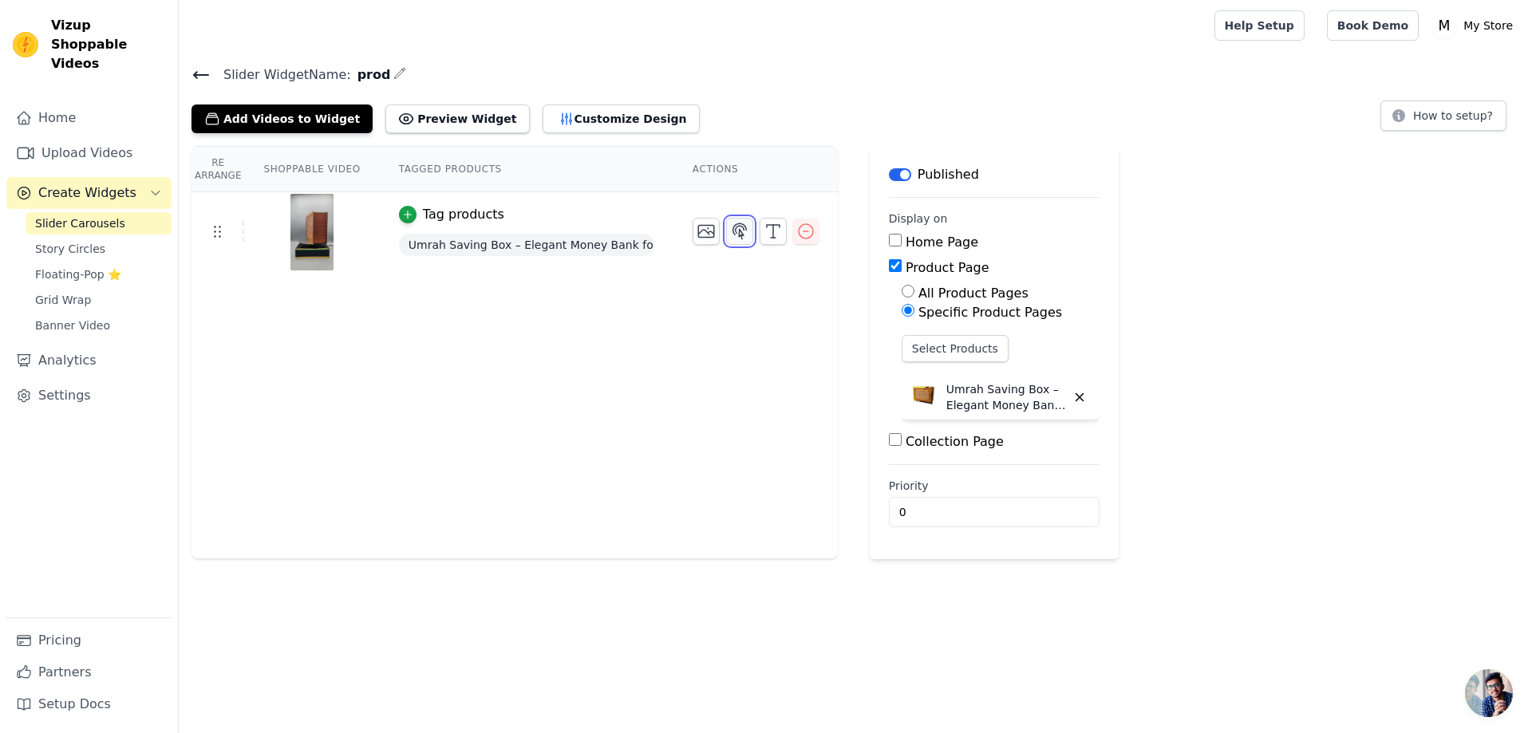
click at [733, 236] on icon "button" at bounding box center [740, 230] width 14 height 15
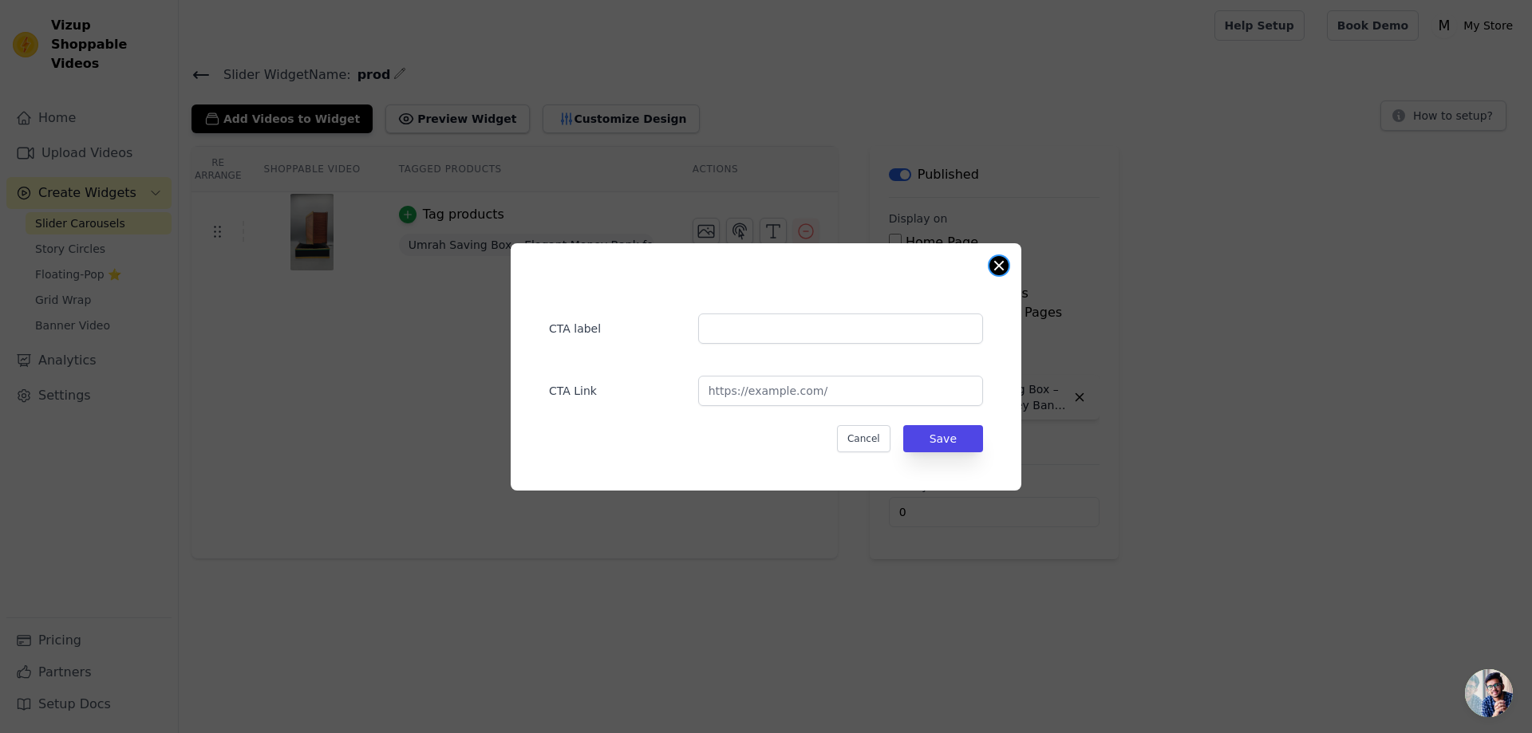
click at [992, 270] on button "Close modal" at bounding box center [998, 265] width 19 height 19
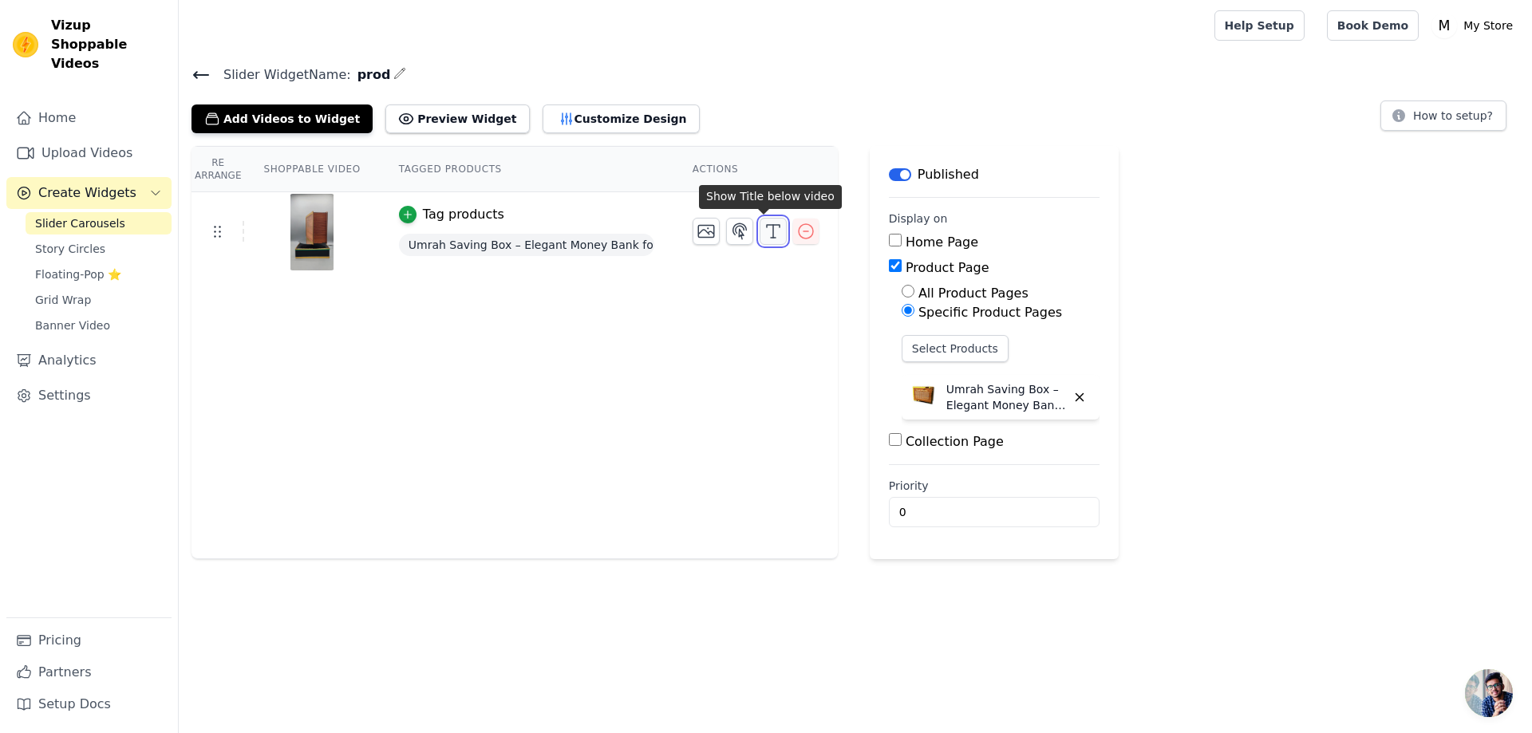
click at [768, 222] on icon "button" at bounding box center [773, 231] width 19 height 19
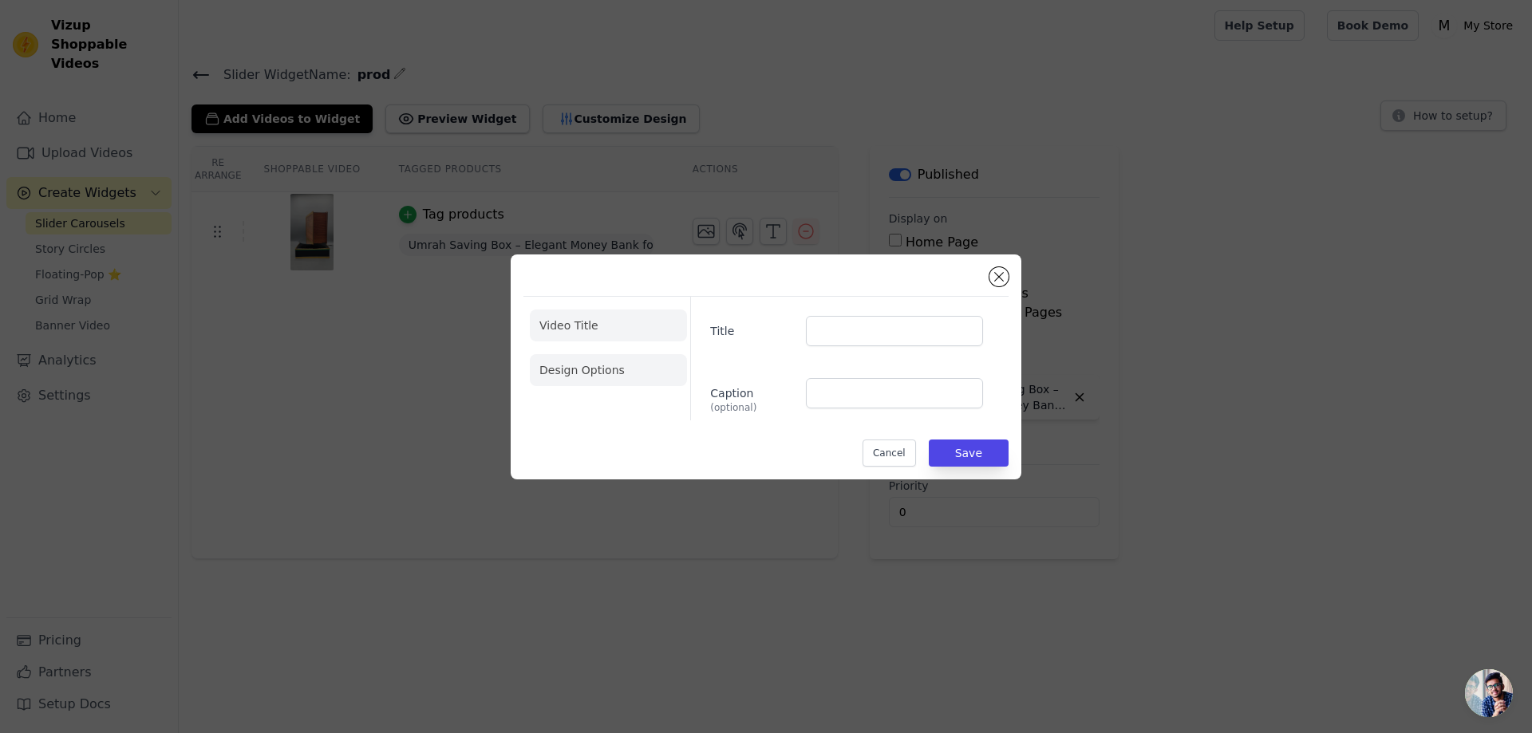
click at [615, 371] on li "Design Options" at bounding box center [608, 370] width 157 height 32
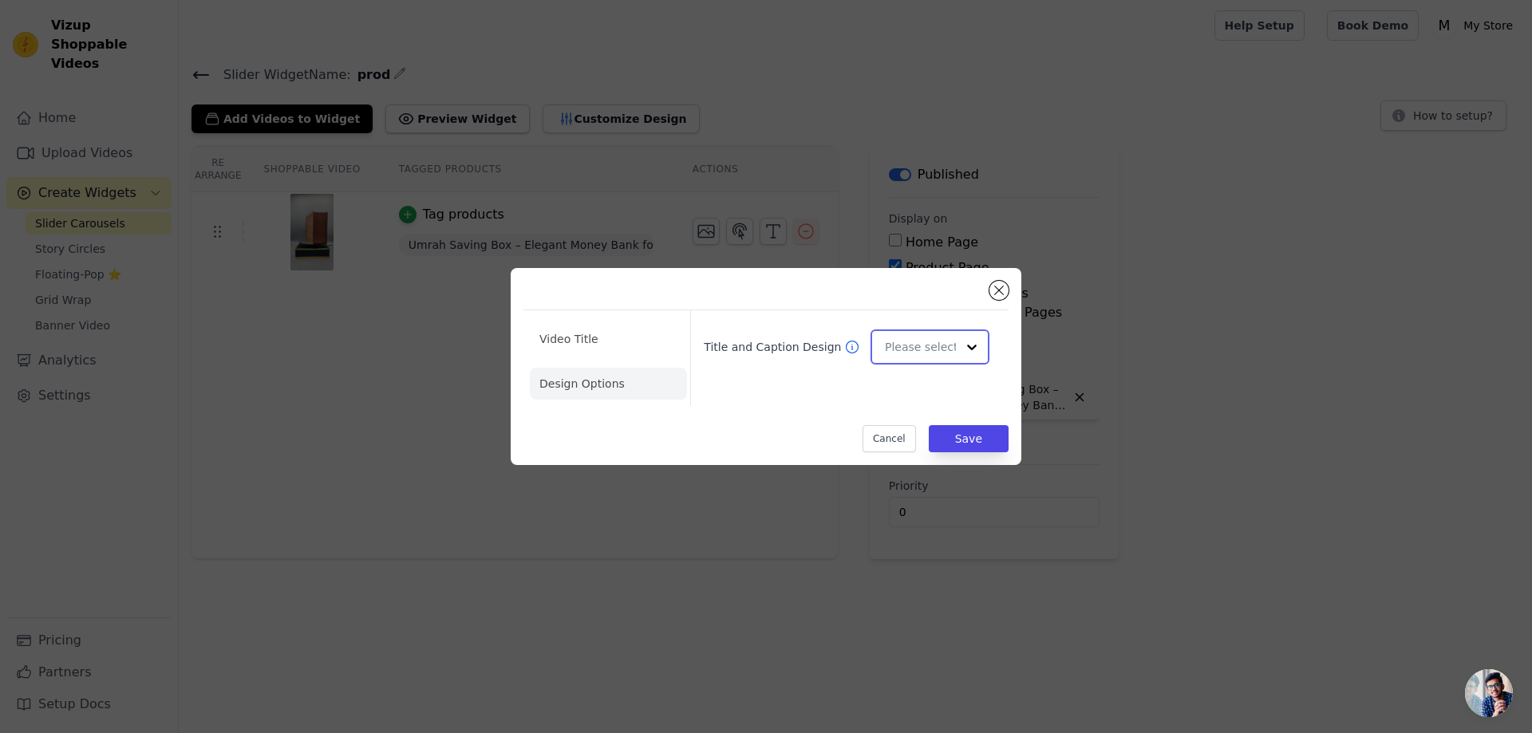
click at [959, 342] on div at bounding box center [972, 347] width 32 height 32
click at [989, 296] on div "Video Title Design Options Title and Caption Design Card Overlay Minimalist You…" at bounding box center [765, 367] width 485 height 172
click at [992, 293] on button "Close modal" at bounding box center [998, 290] width 19 height 19
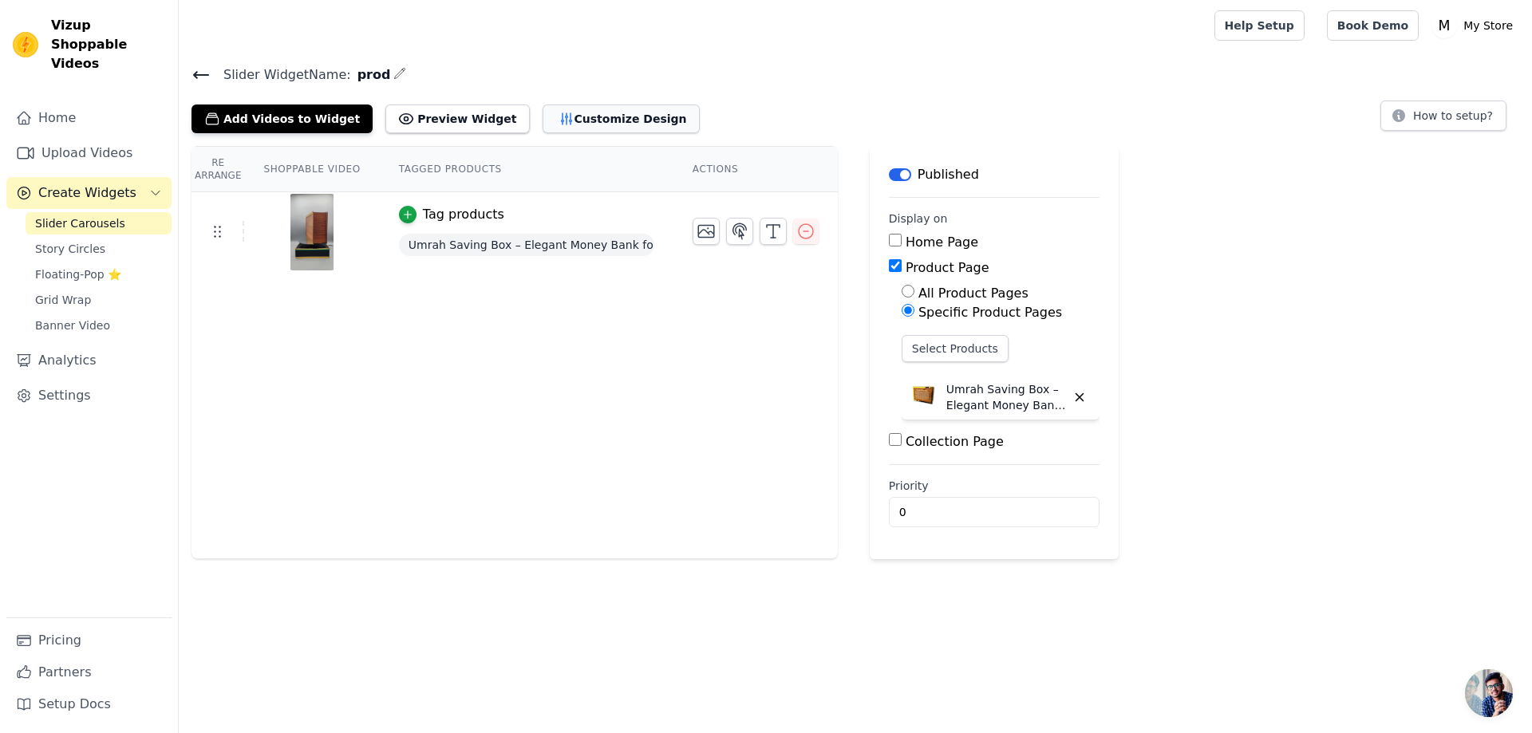
click at [554, 127] on button "Customize Design" at bounding box center [621, 119] width 157 height 29
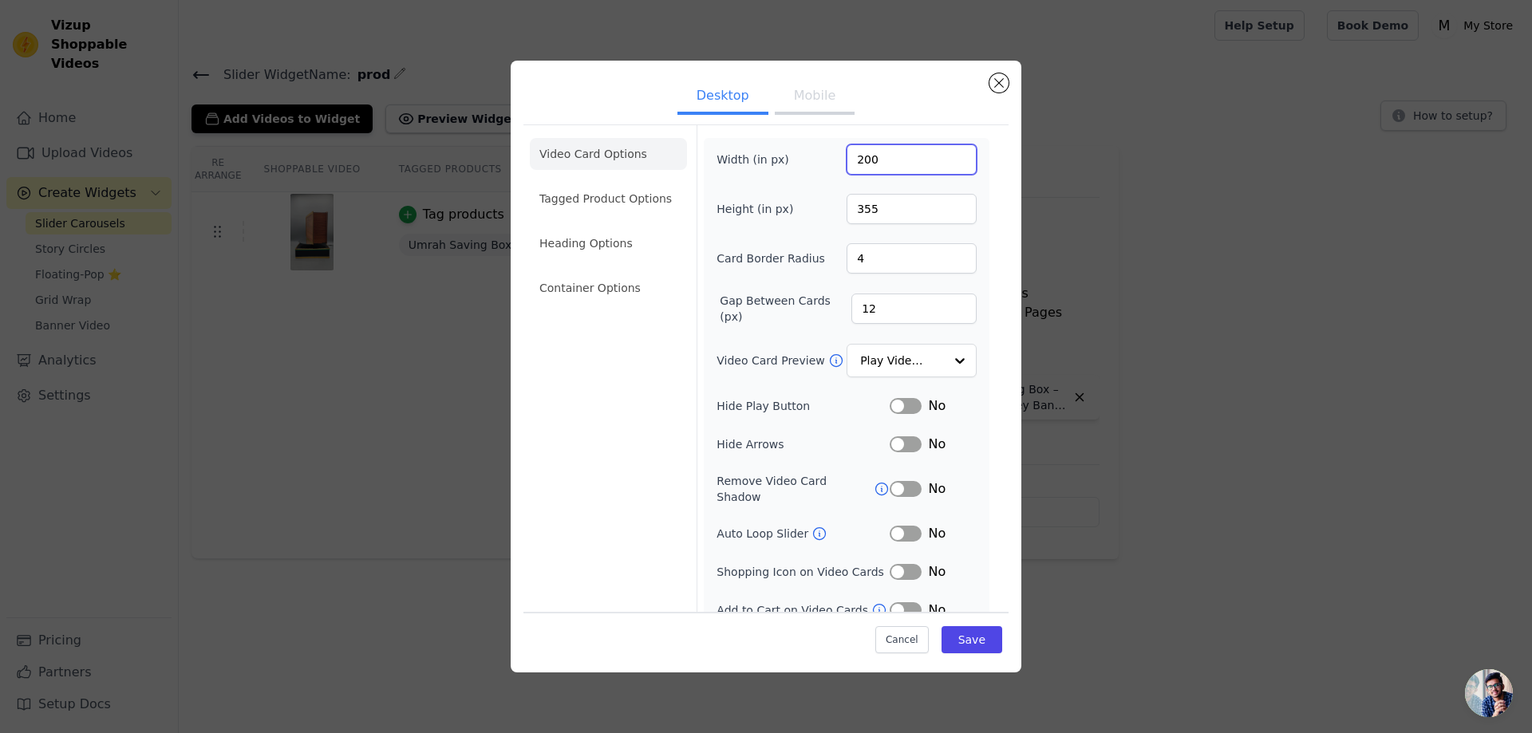
click at [863, 173] on input "200" at bounding box center [911, 159] width 130 height 30
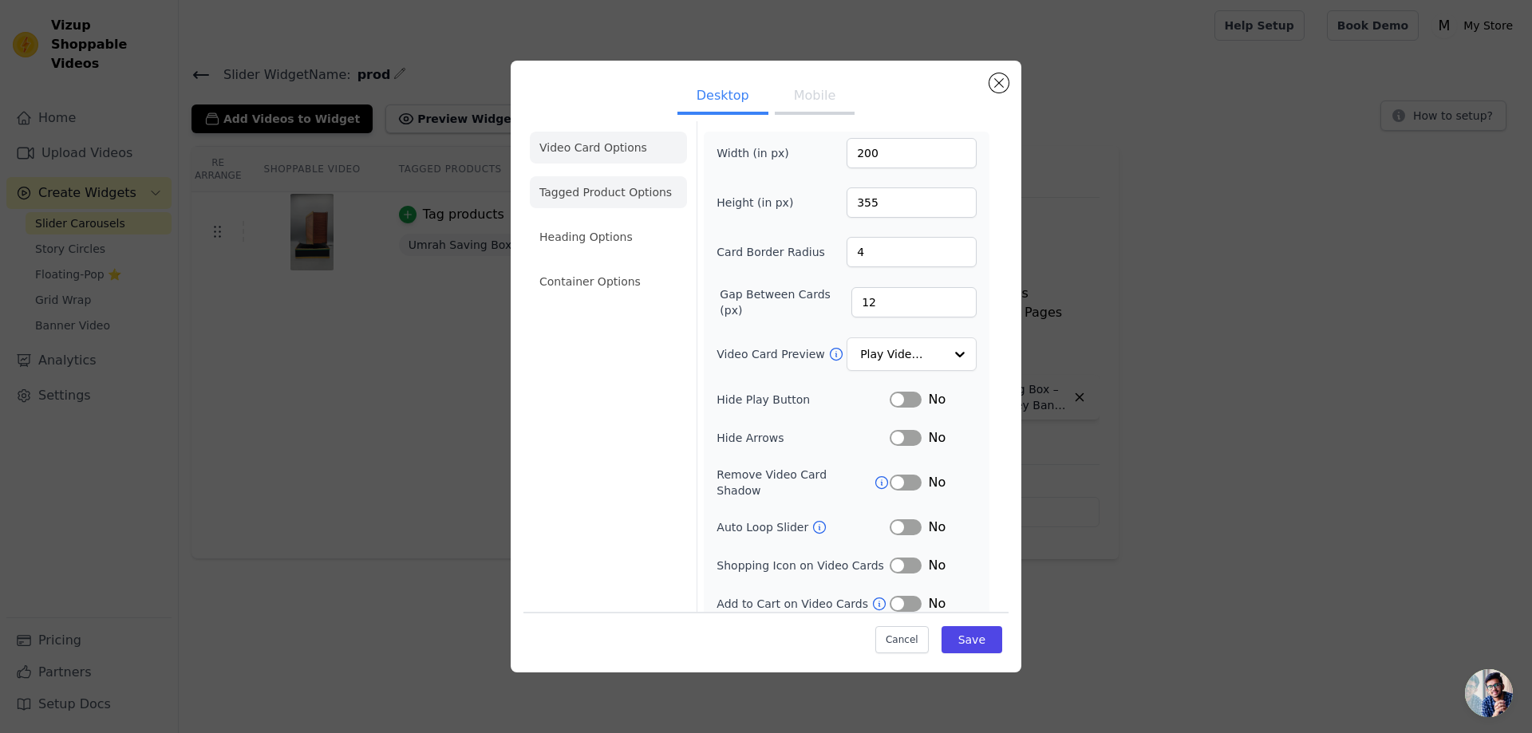
click at [577, 186] on li "Tagged Product Options" at bounding box center [608, 192] width 157 height 32
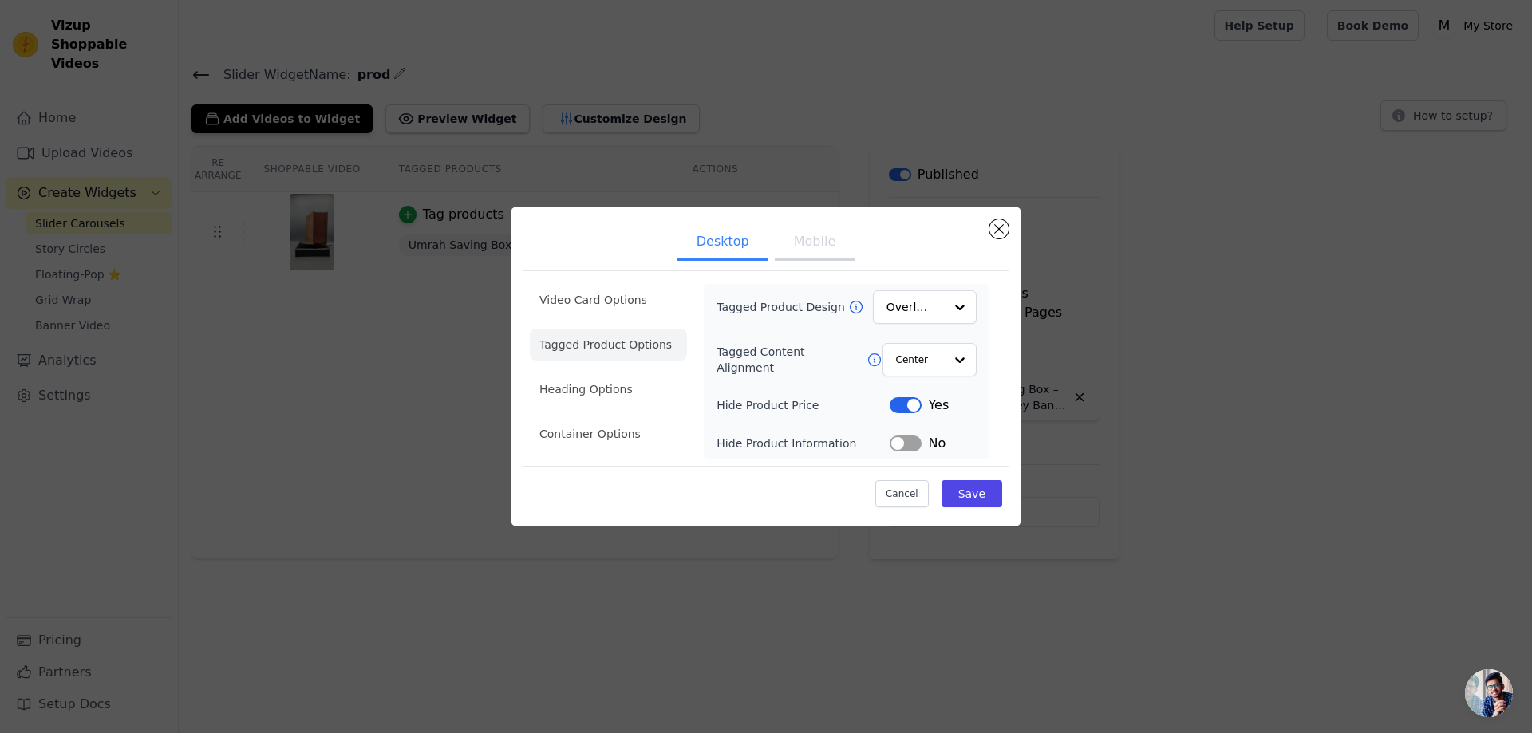
click at [611, 416] on ul "Video Card Options Tagged Product Options Heading Options Container Options" at bounding box center [608, 367] width 157 height 179
click at [611, 404] on li "Heading Options" at bounding box center [608, 389] width 157 height 32
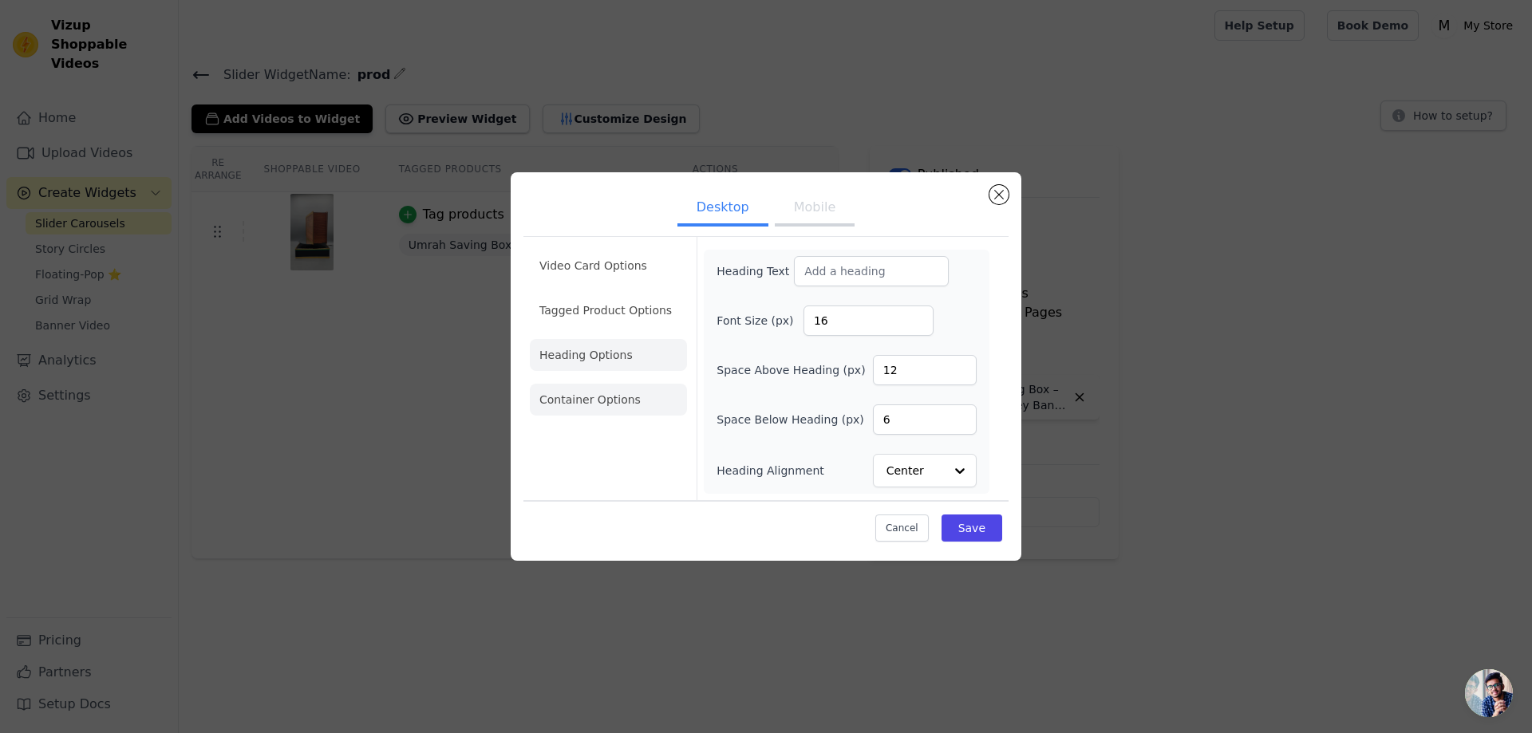
click at [618, 401] on li "Container Options" at bounding box center [608, 400] width 157 height 32
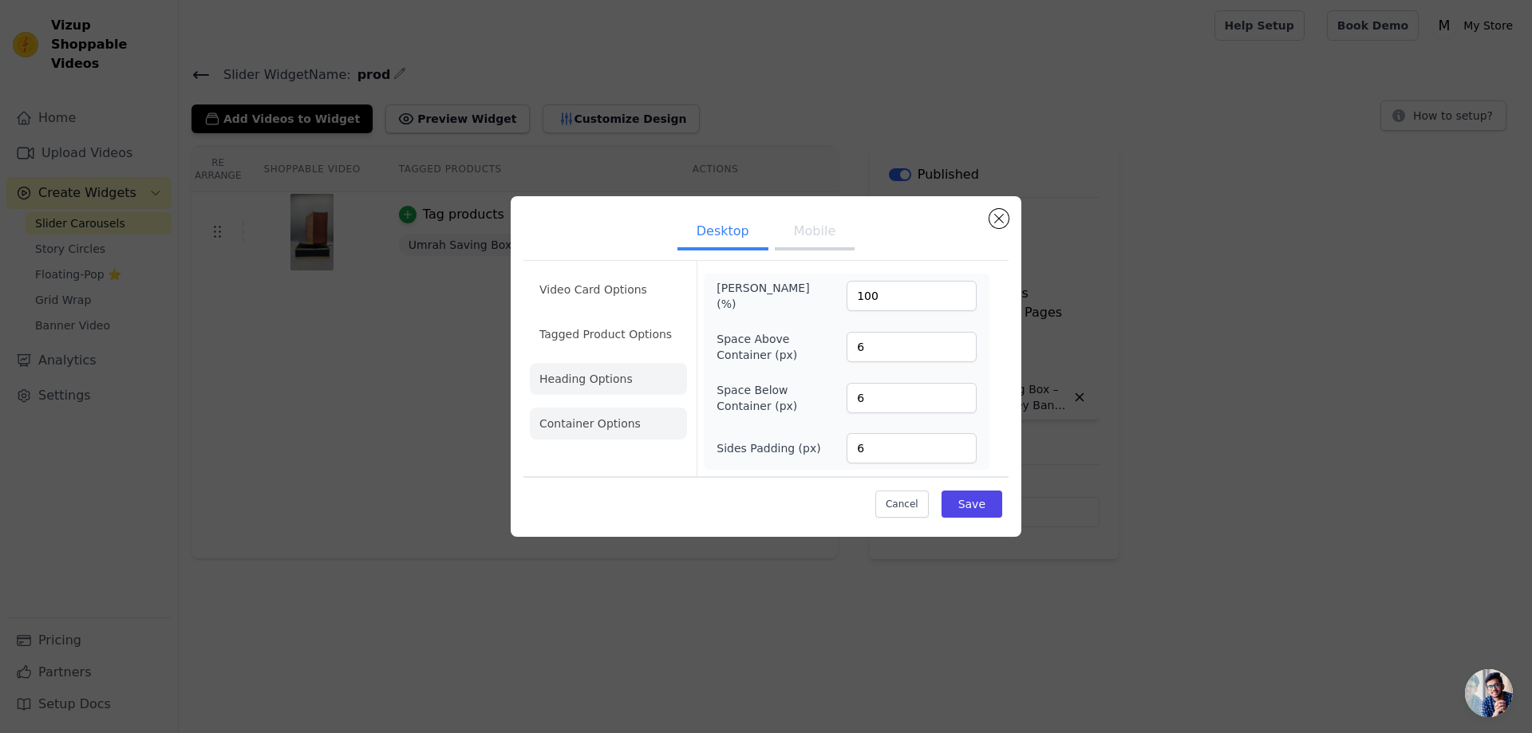
click at [625, 377] on li "Heading Options" at bounding box center [608, 379] width 157 height 32
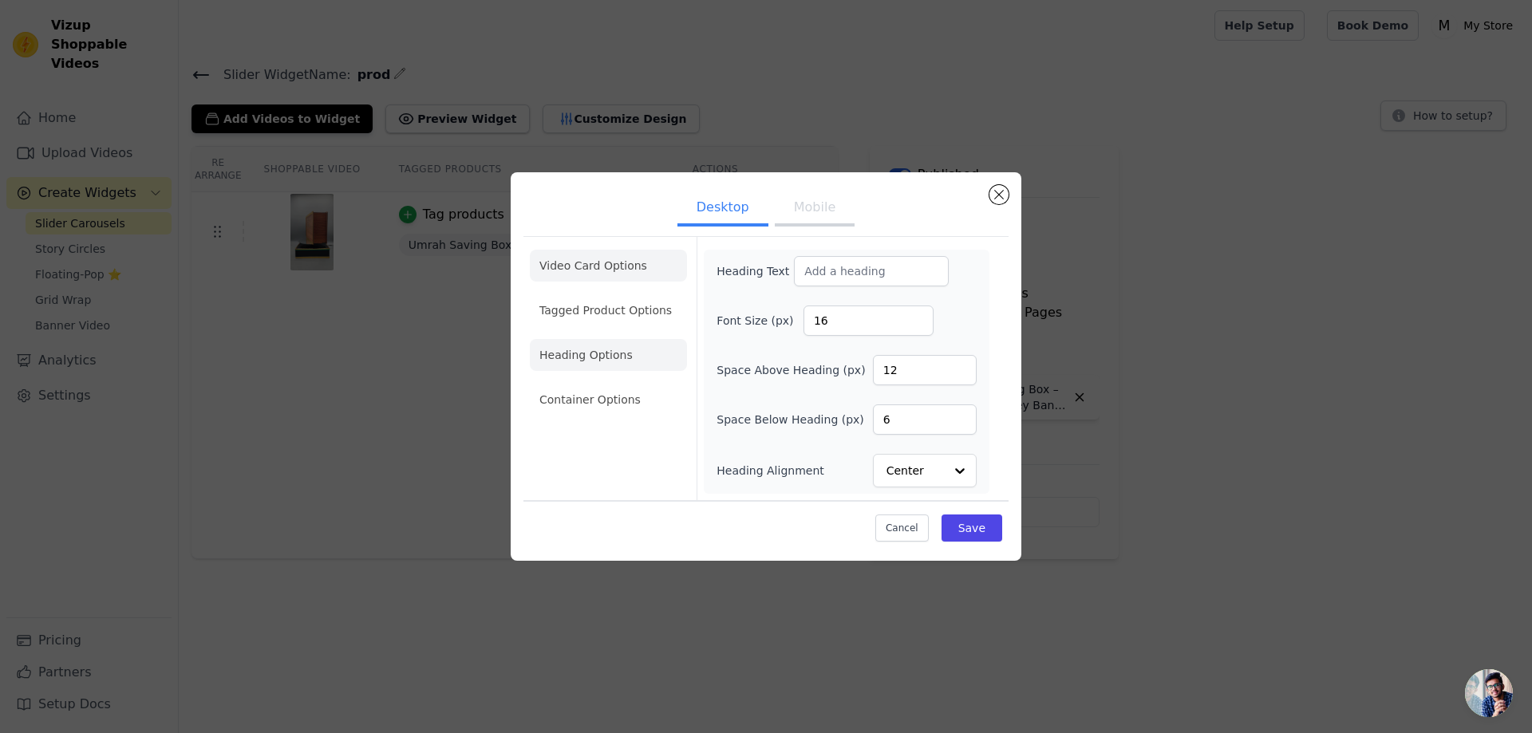
click at [598, 270] on li "Video Card Options" at bounding box center [608, 266] width 157 height 32
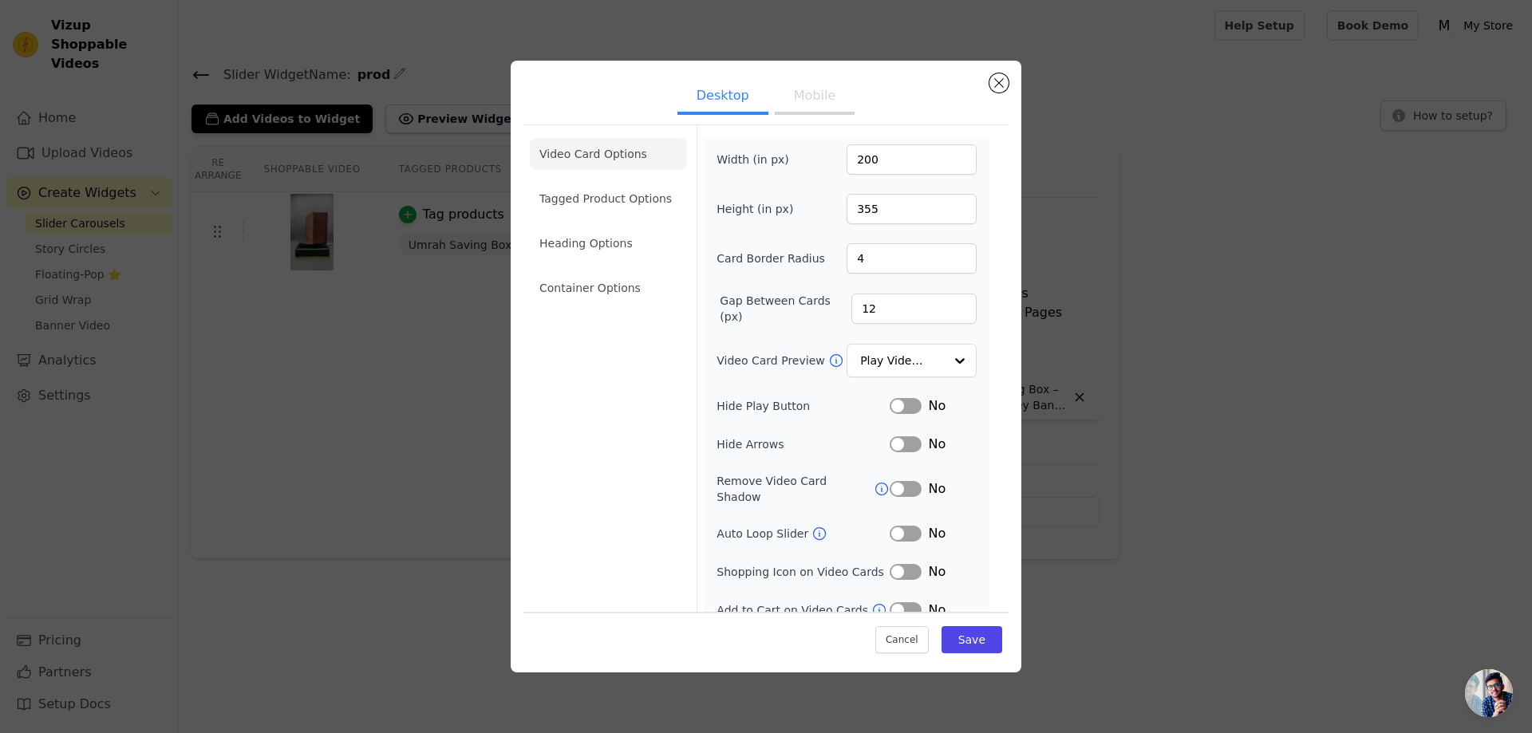
scroll to position [6, 0]
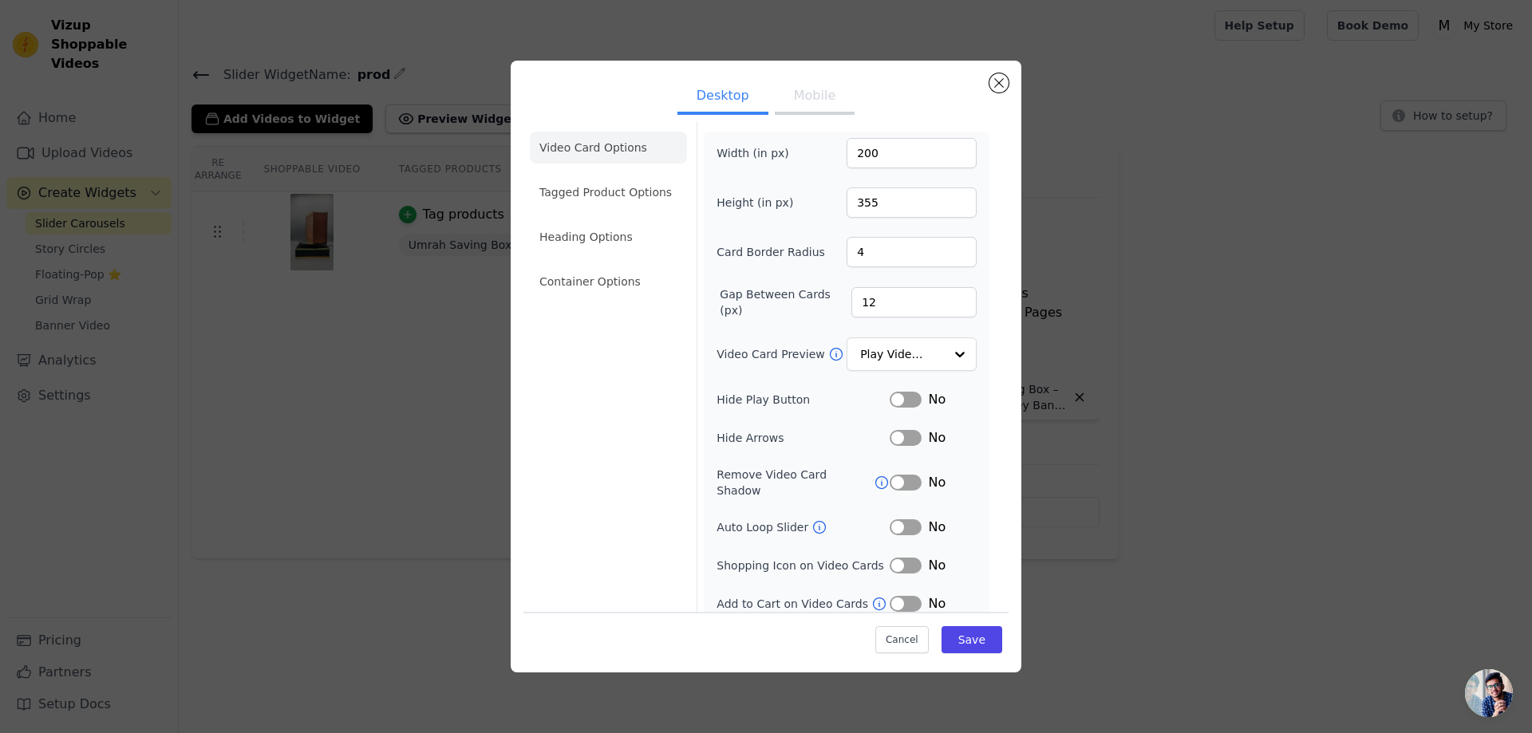
click at [890, 558] on button "Label" at bounding box center [906, 566] width 32 height 16
click at [899, 596] on button "Label" at bounding box center [906, 604] width 32 height 16
click at [958, 638] on button "Save" at bounding box center [971, 639] width 61 height 27
